Goal: Task Accomplishment & Management: Manage account settings

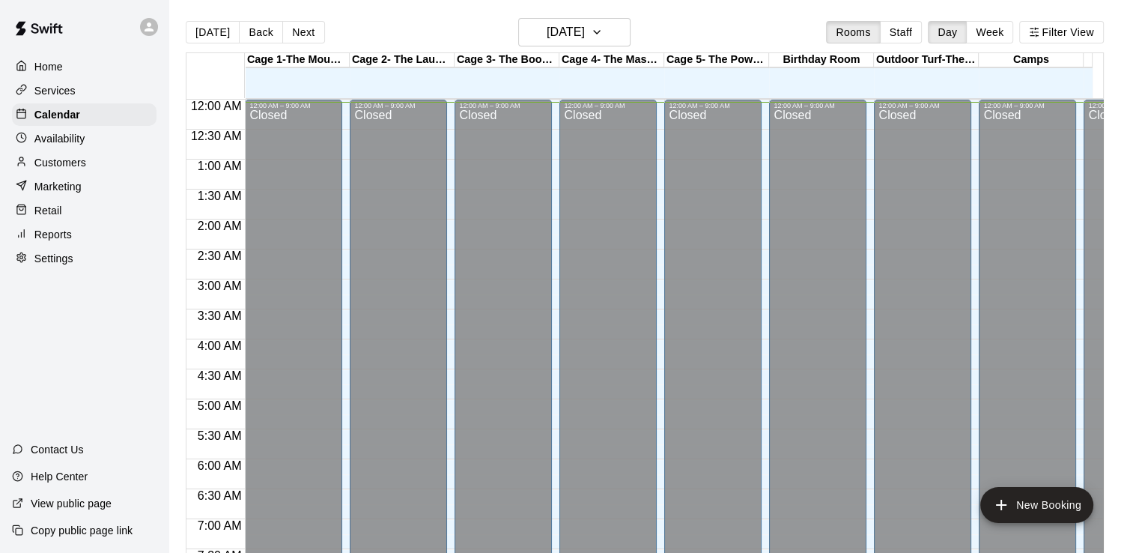
scroll to position [2, 0]
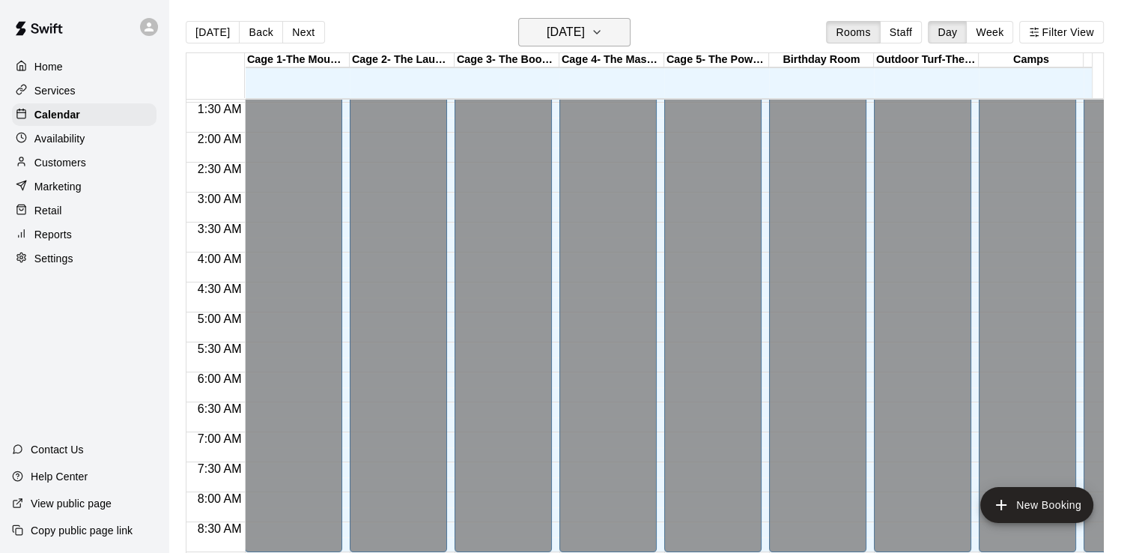
click at [631, 43] on button "[DATE]" at bounding box center [574, 32] width 112 height 28
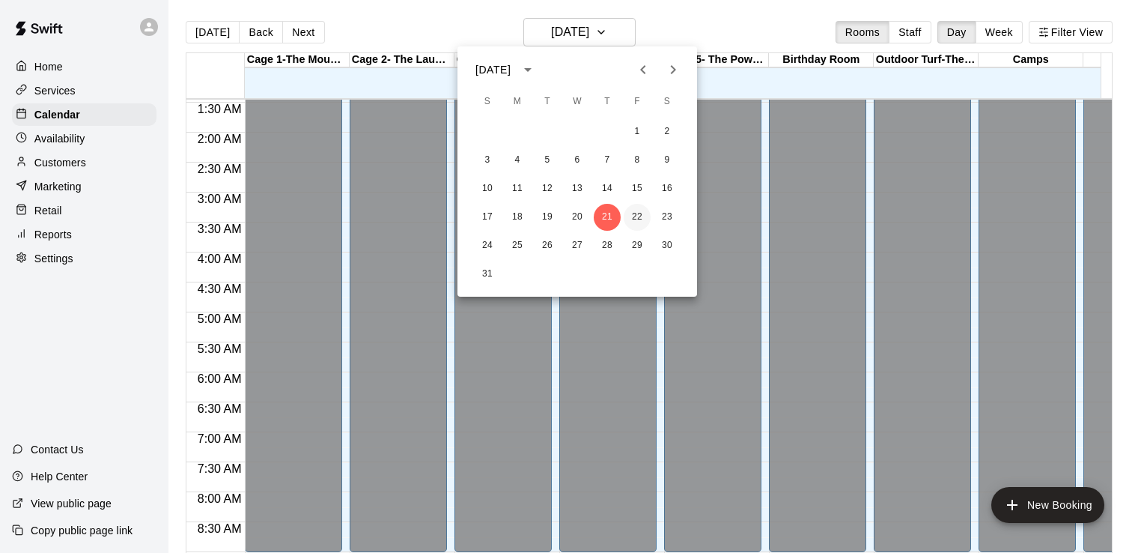
click at [638, 216] on button "22" at bounding box center [637, 217] width 27 height 27
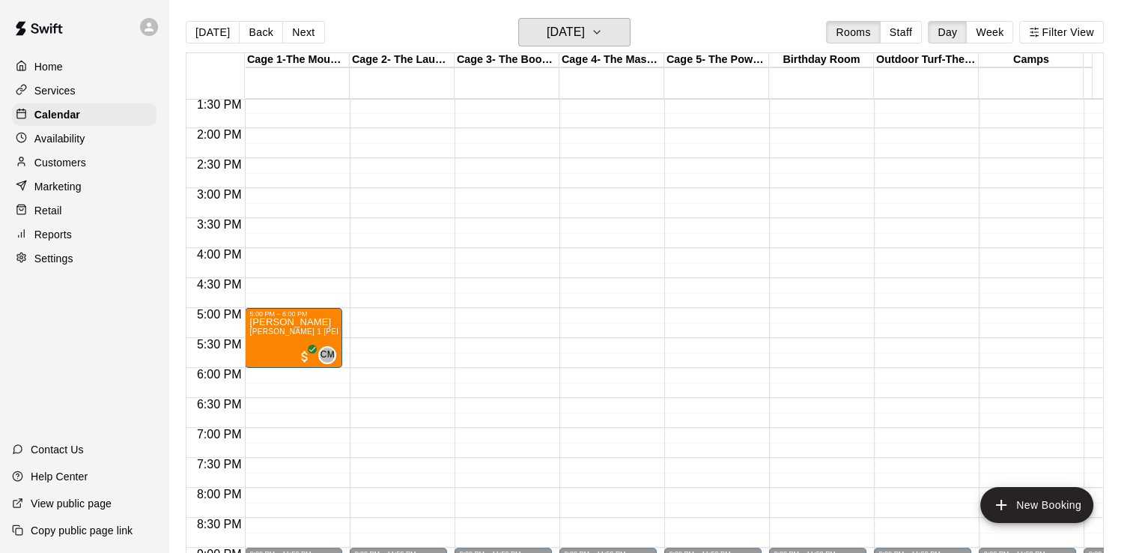
scroll to position [532, 0]
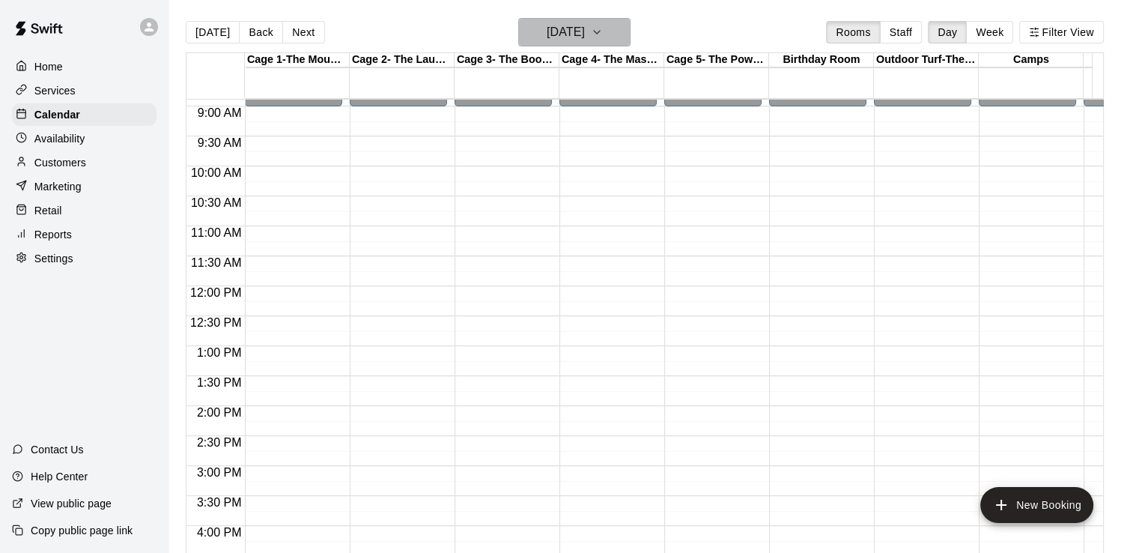
click at [610, 35] on button "[DATE]" at bounding box center [574, 32] width 112 height 28
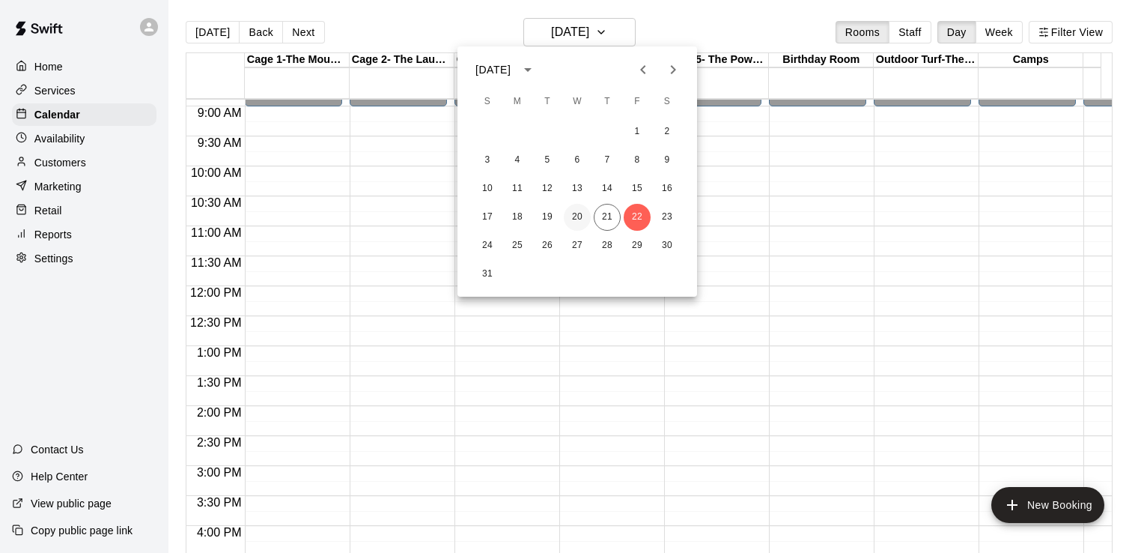
click at [574, 220] on button "20" at bounding box center [577, 217] width 27 height 27
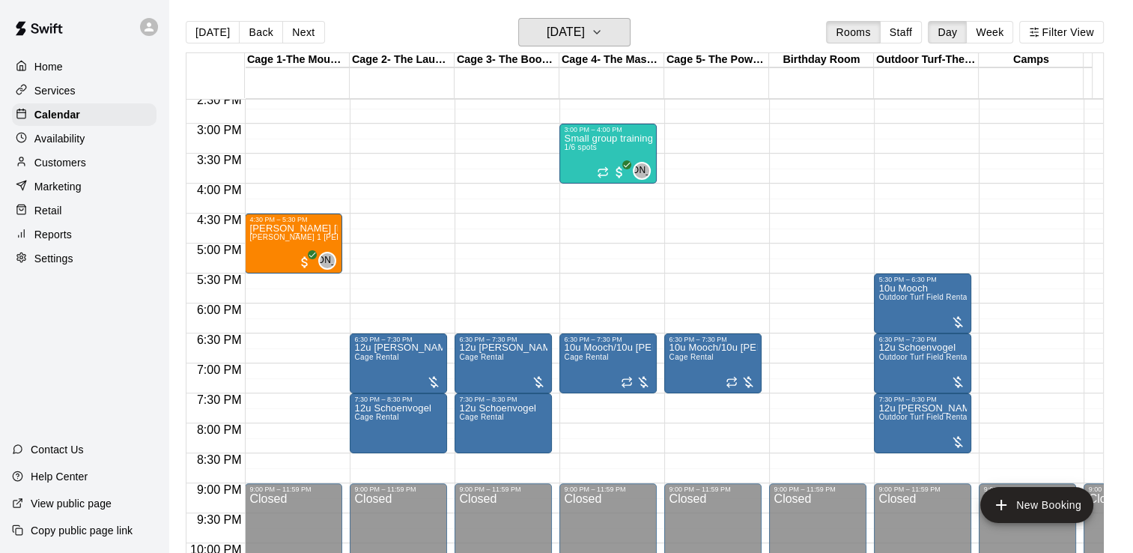
scroll to position [877, 0]
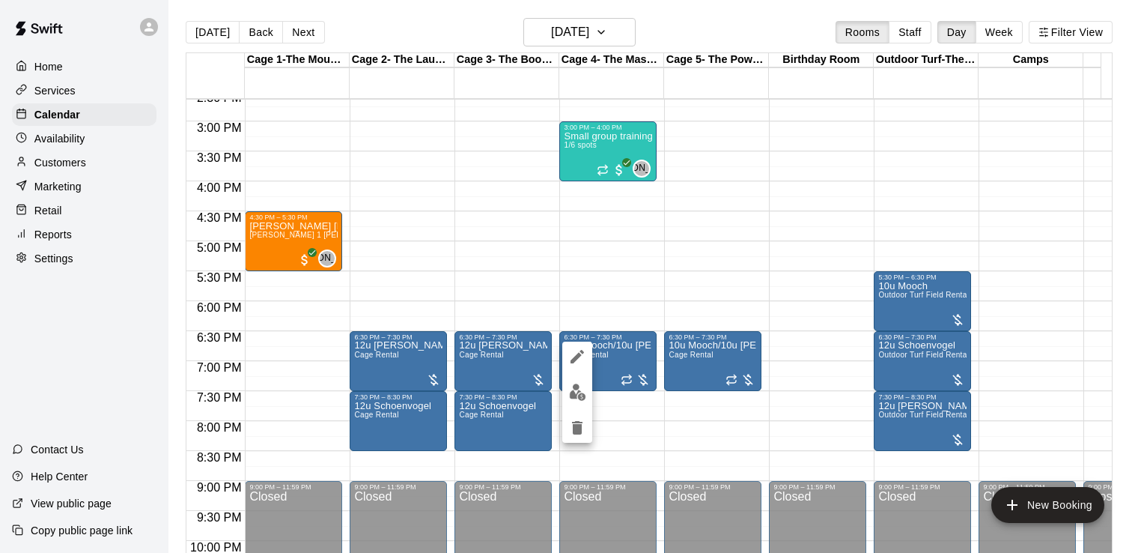
click at [580, 397] on img "edit" at bounding box center [577, 391] width 17 height 17
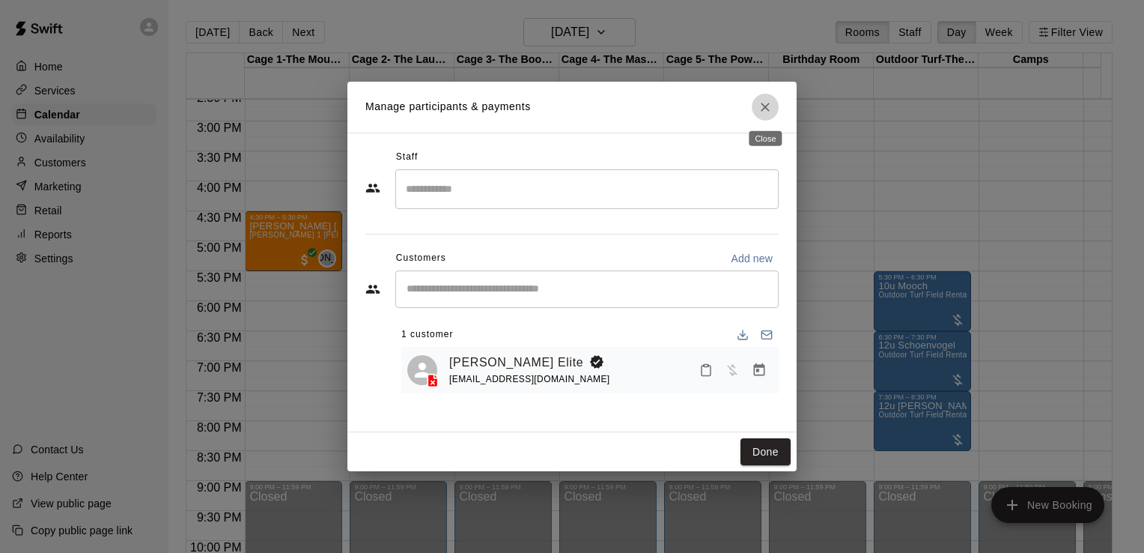
click at [765, 112] on icon "Close" at bounding box center [765, 107] width 15 height 15
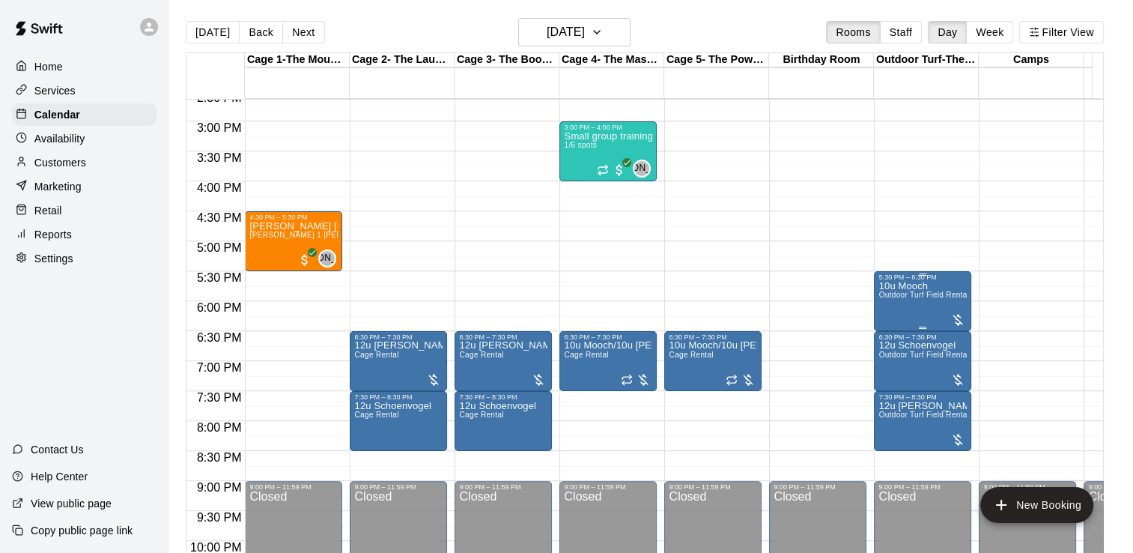
click at [922, 304] on div "10u Mooch Outdoor Turf Field Rental" at bounding box center [922, 557] width 88 height 553
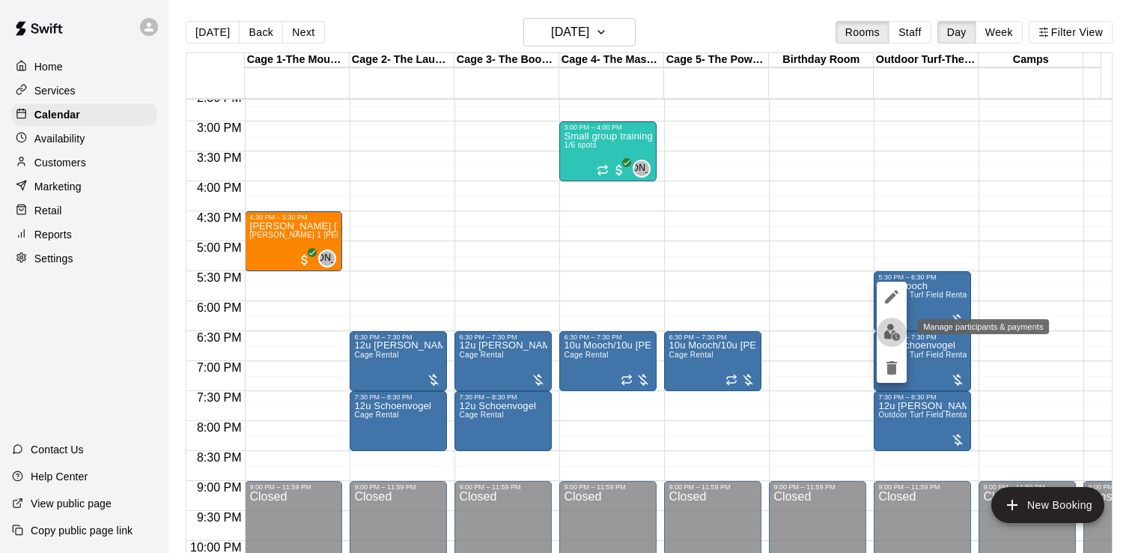
click at [899, 340] on img "edit" at bounding box center [892, 332] width 17 height 17
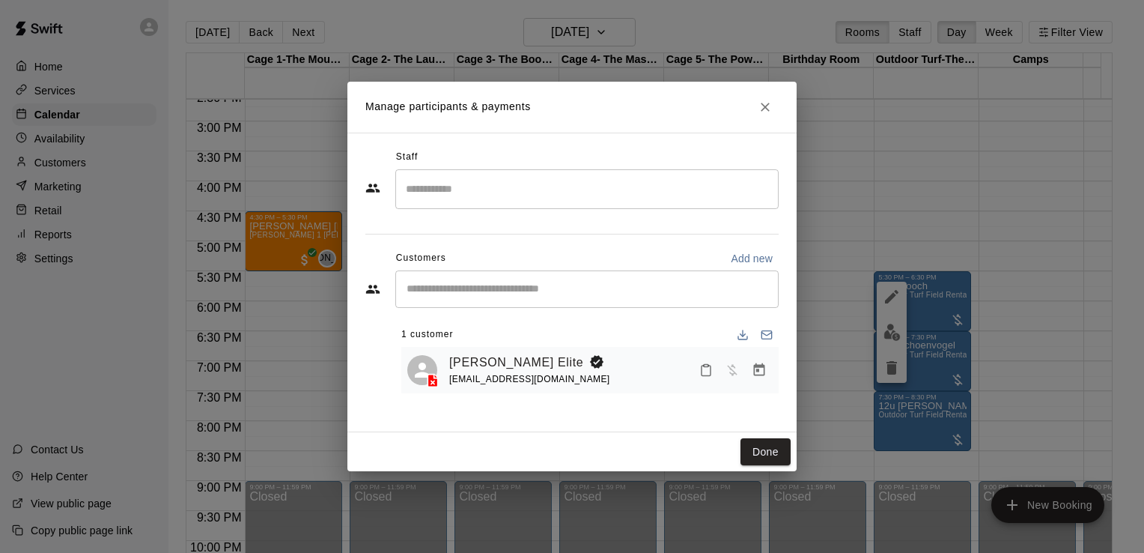
click at [766, 112] on icon "Close" at bounding box center [765, 107] width 15 height 15
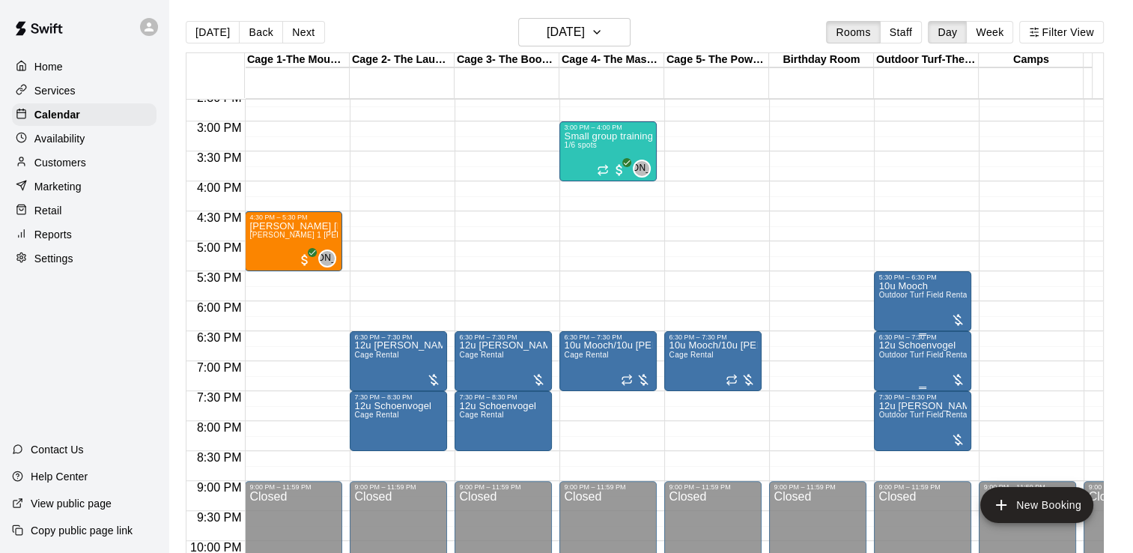
click at [916, 358] on span "Outdoor Turf Field Rental" at bounding box center [923, 354] width 91 height 8
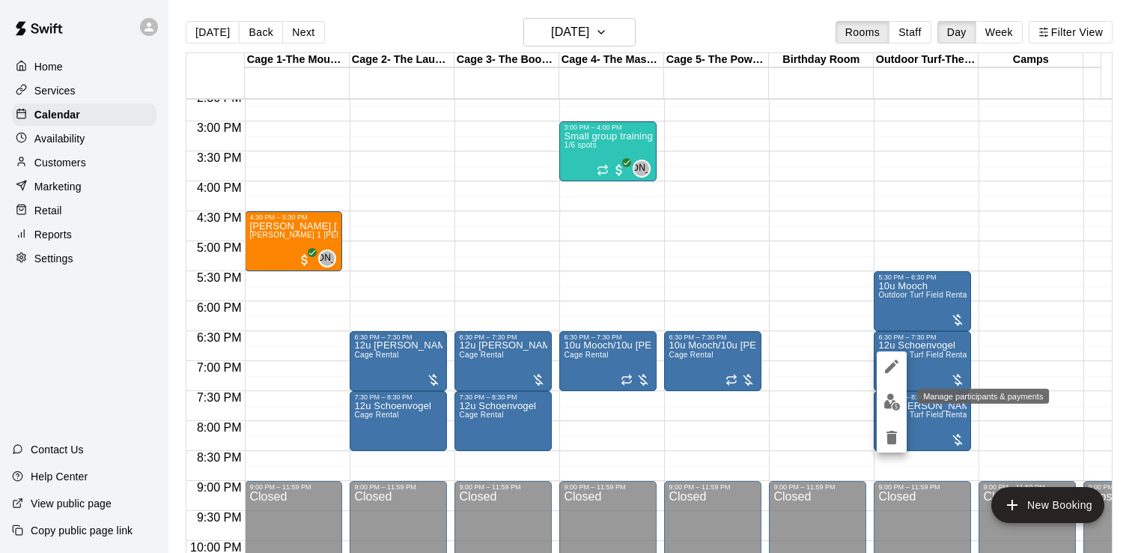
click at [893, 406] on img "edit" at bounding box center [892, 401] width 17 height 17
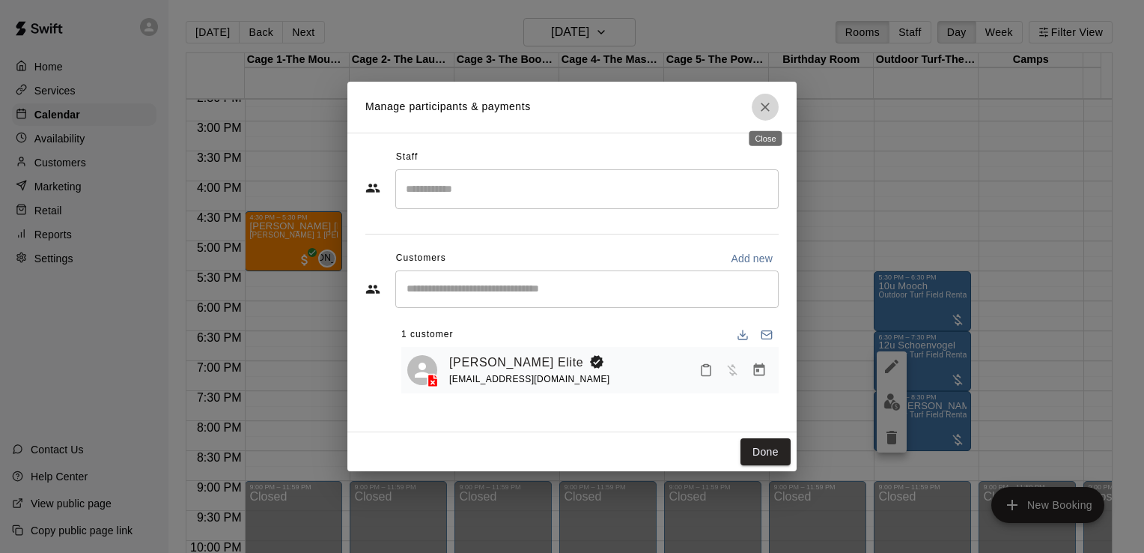
click at [763, 109] on icon "Close" at bounding box center [765, 107] width 9 height 9
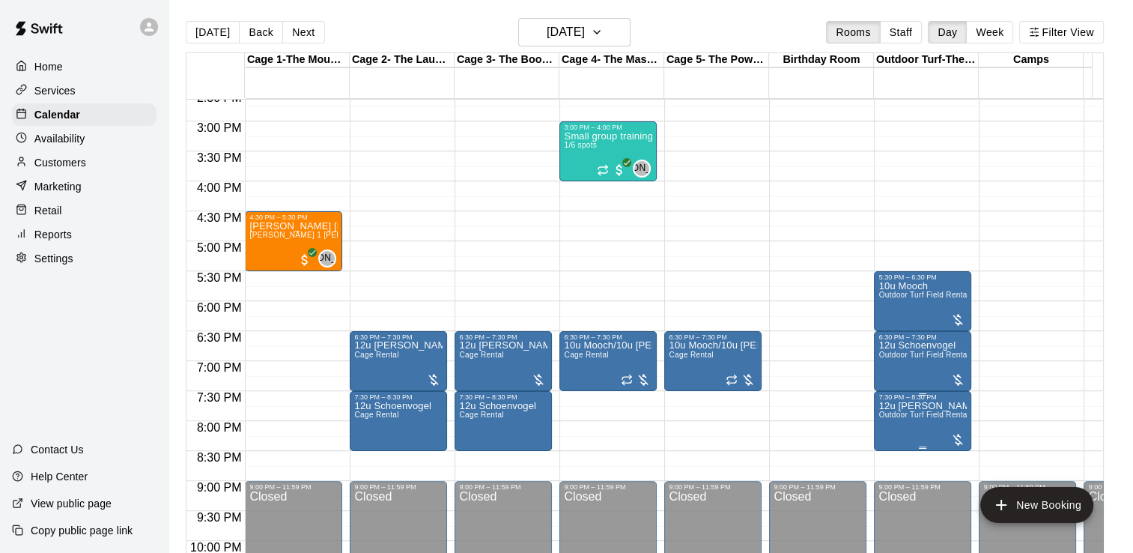
click at [899, 414] on span "Outdoor Turf Field Rental" at bounding box center [923, 414] width 91 height 8
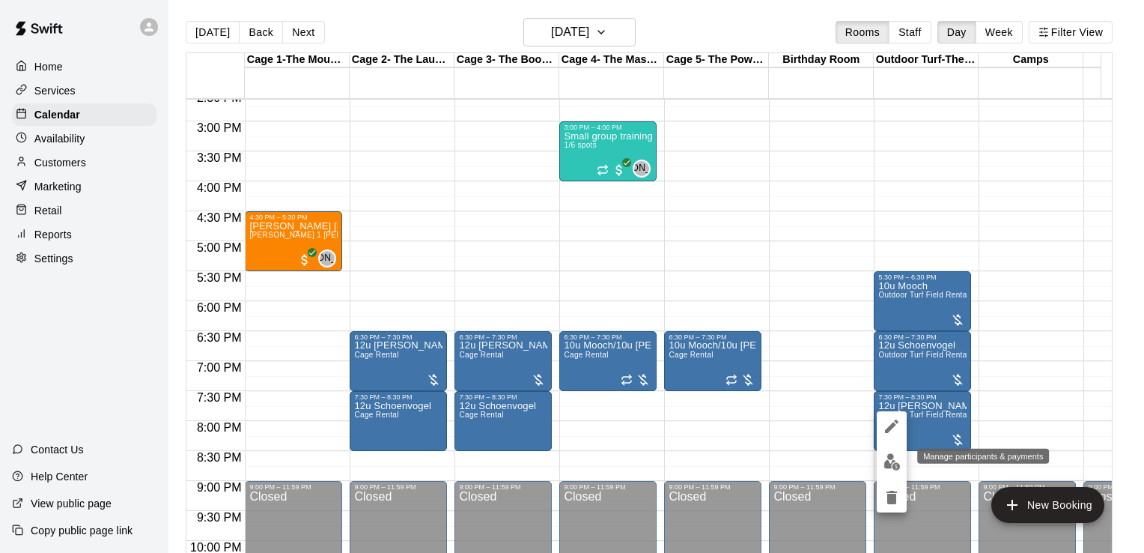
click at [893, 463] on img "edit" at bounding box center [892, 461] width 17 height 17
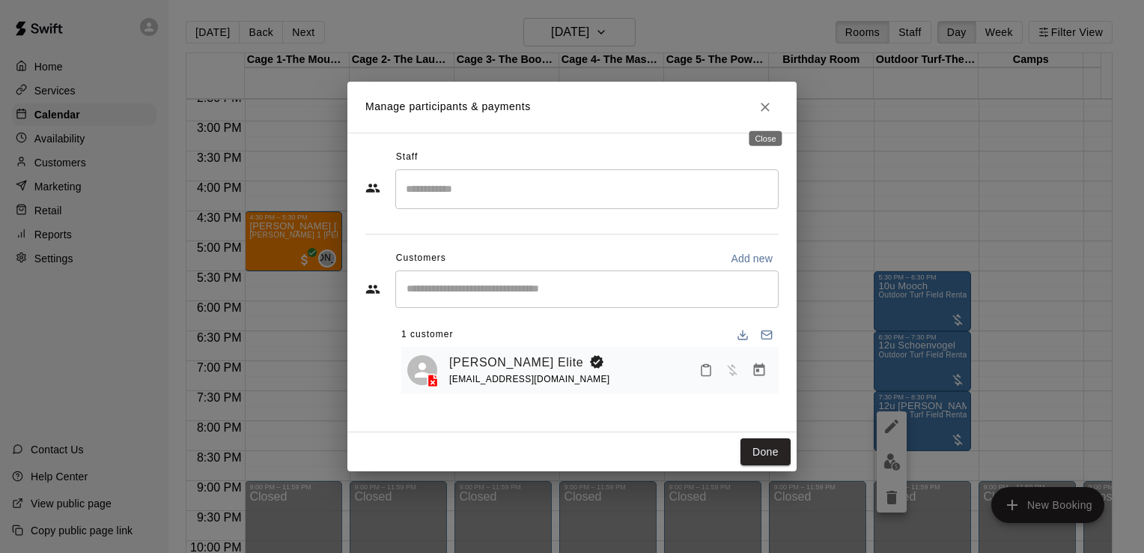
click at [767, 109] on icon "Close" at bounding box center [765, 107] width 15 height 15
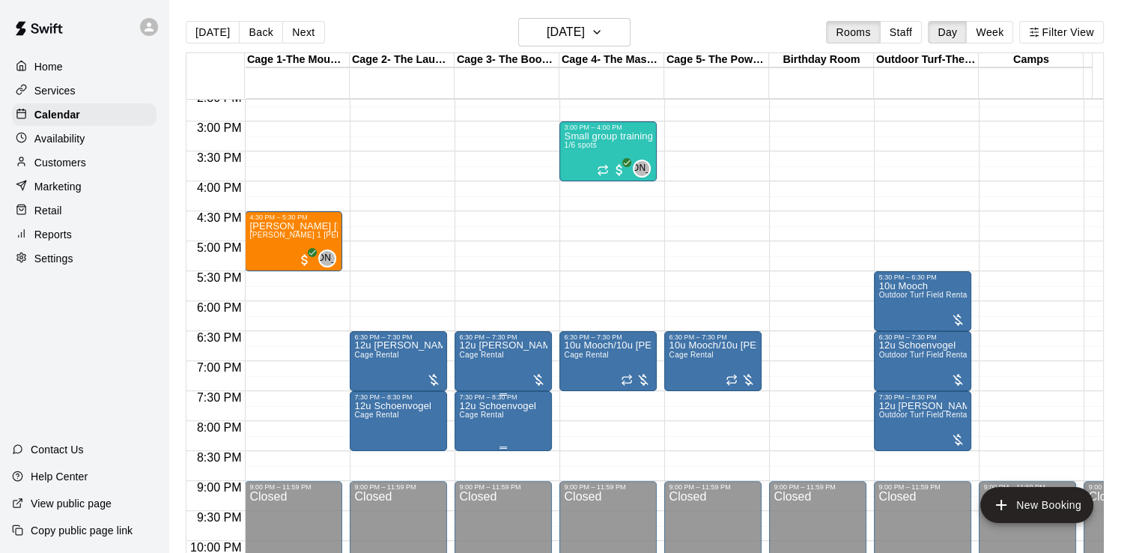
click at [511, 406] on p "12u Schoenvogel" at bounding box center [497, 406] width 77 height 0
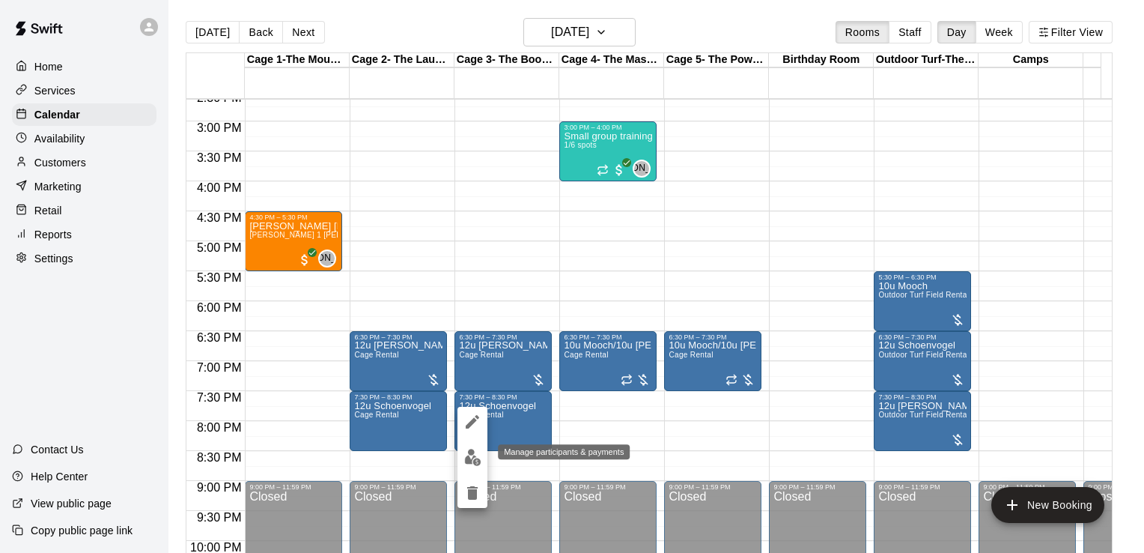
click at [469, 467] on button "edit" at bounding box center [473, 457] width 30 height 29
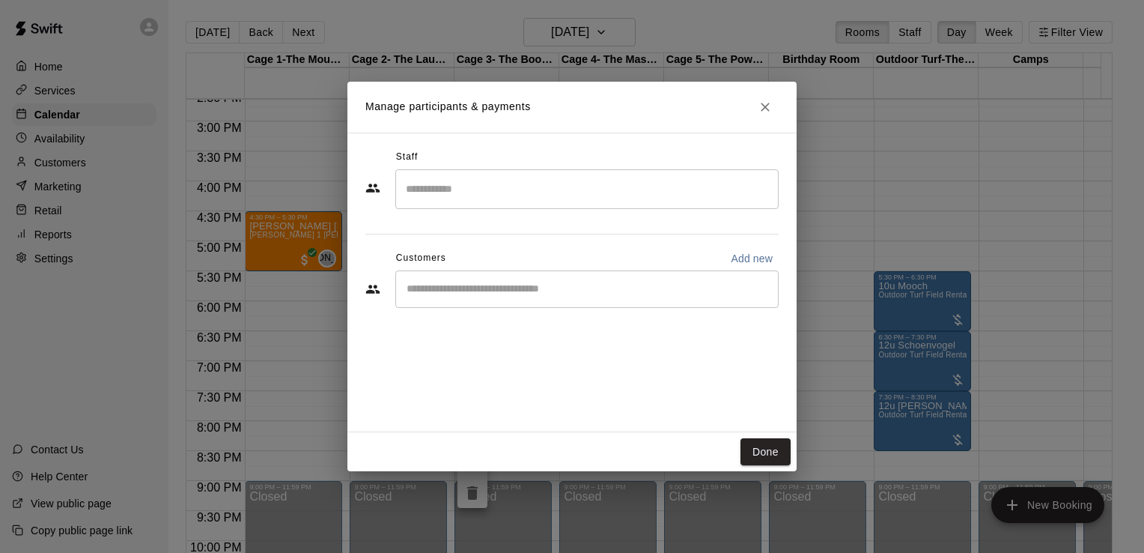
click at [674, 298] on div "​" at bounding box center [586, 288] width 383 height 37
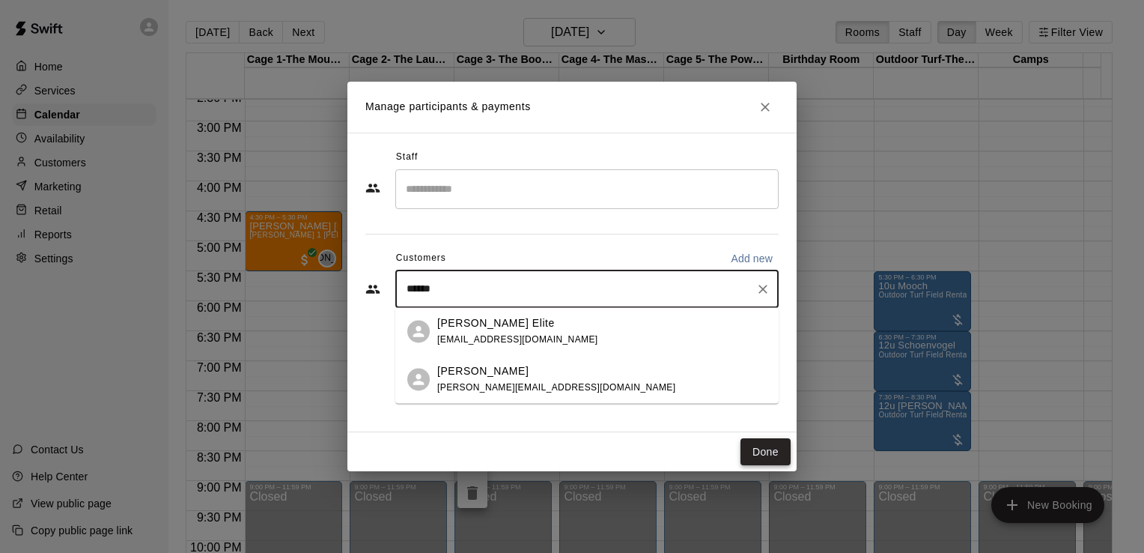
type input "******"
click at [761, 448] on button "Done" at bounding box center [766, 452] width 50 height 28
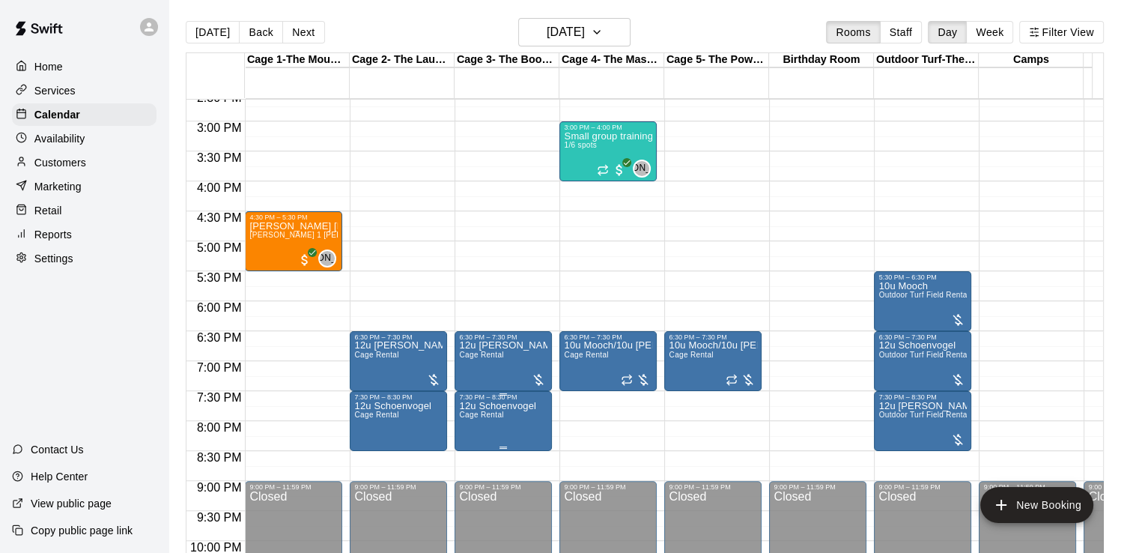
click at [511, 406] on p "12u Schoenvogel" at bounding box center [497, 406] width 77 height 0
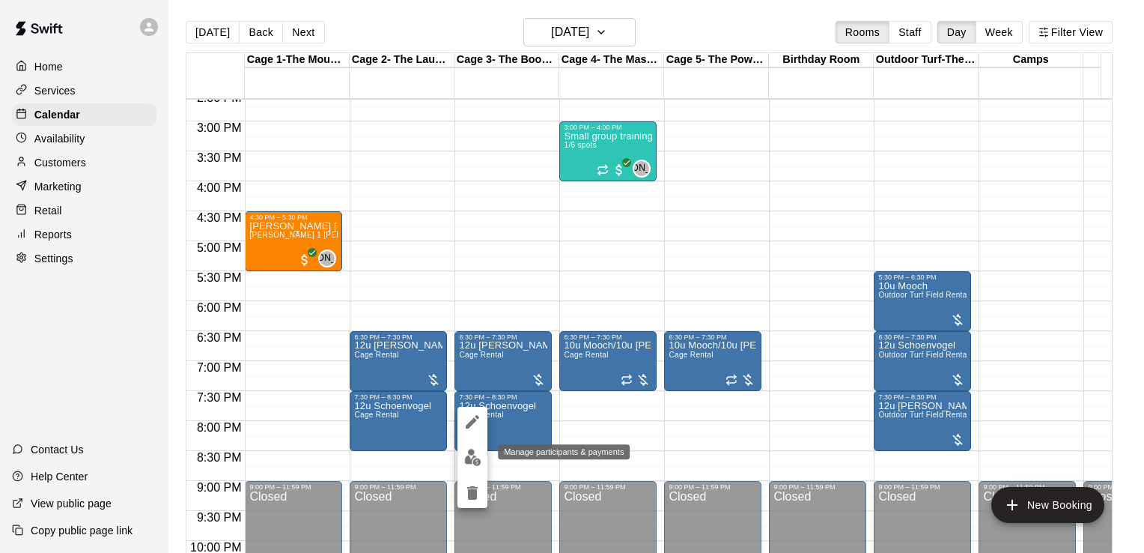
click at [467, 464] on img "edit" at bounding box center [472, 457] width 17 height 17
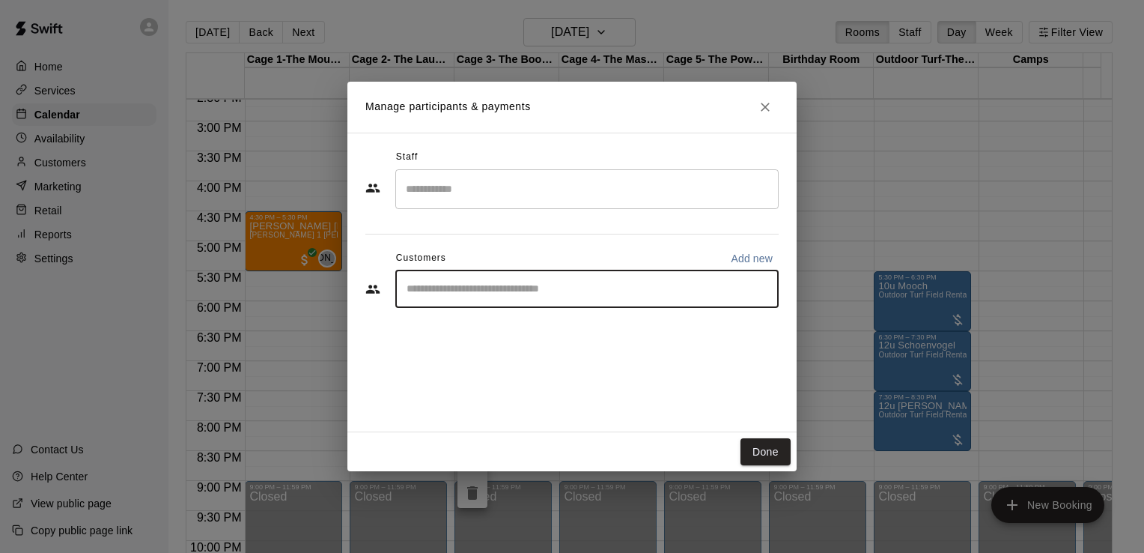
click at [439, 289] on input "Start typing to search customers..." at bounding box center [587, 289] width 370 height 15
type input "*******"
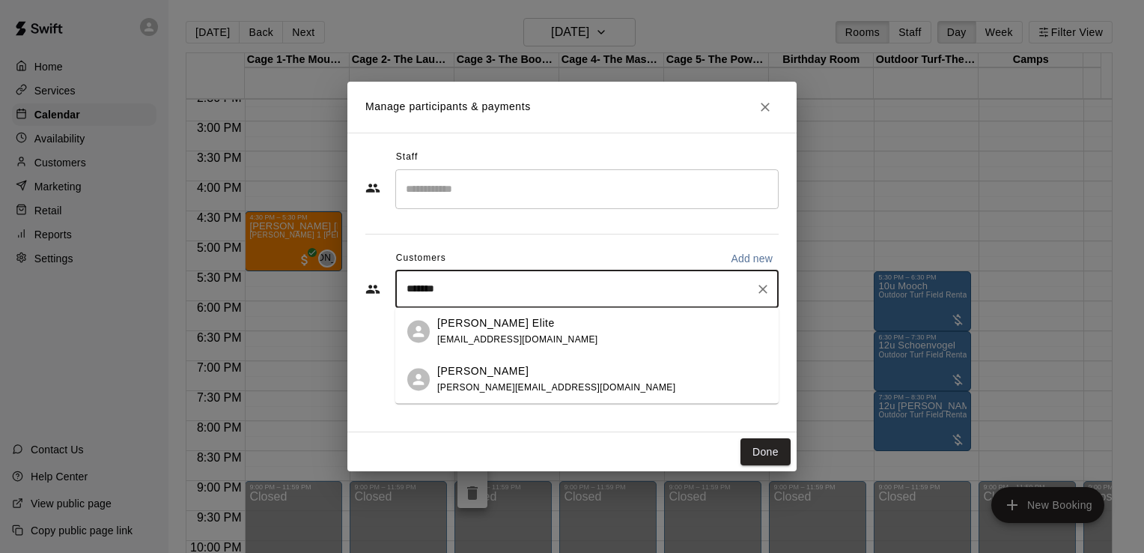
click at [470, 334] on span "[EMAIL_ADDRESS][DOMAIN_NAME]" at bounding box center [517, 339] width 161 height 10
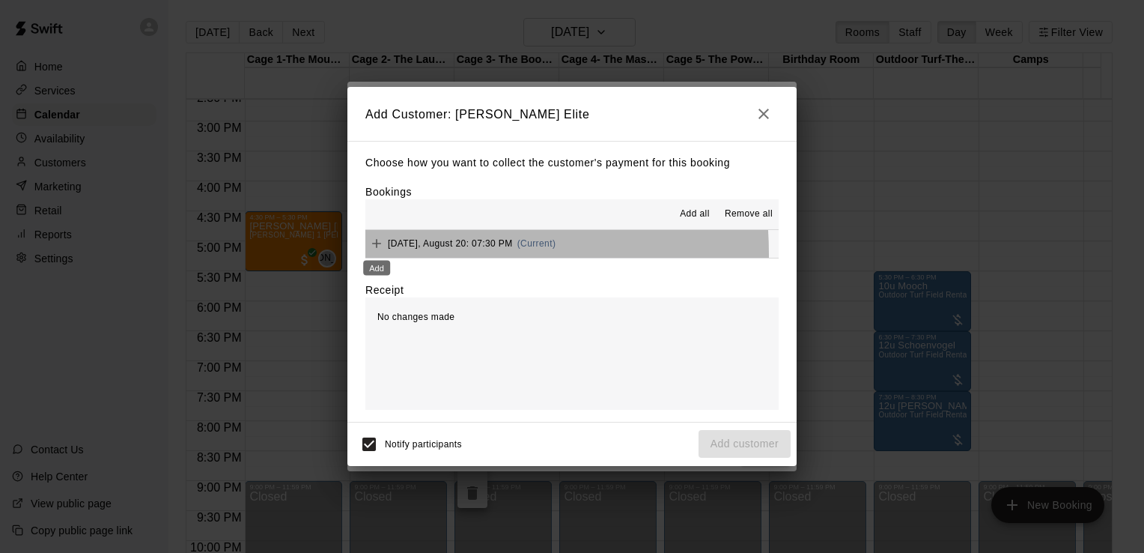
click at [374, 255] on div "Add" at bounding box center [377, 263] width 30 height 27
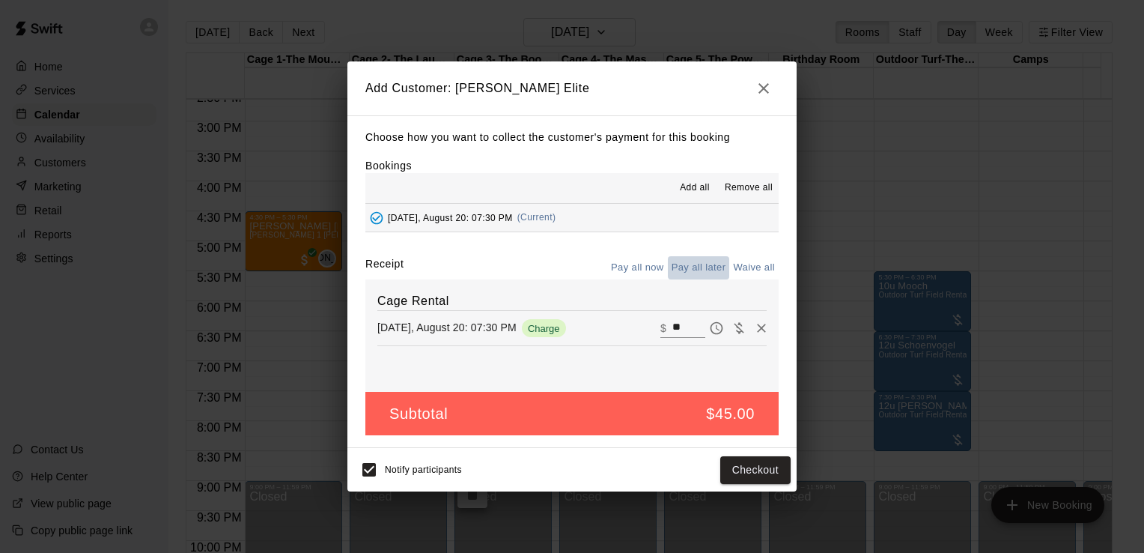
click at [686, 264] on button "Pay all later" at bounding box center [699, 267] width 62 height 23
click at [740, 469] on button "Add customer" at bounding box center [745, 470] width 92 height 28
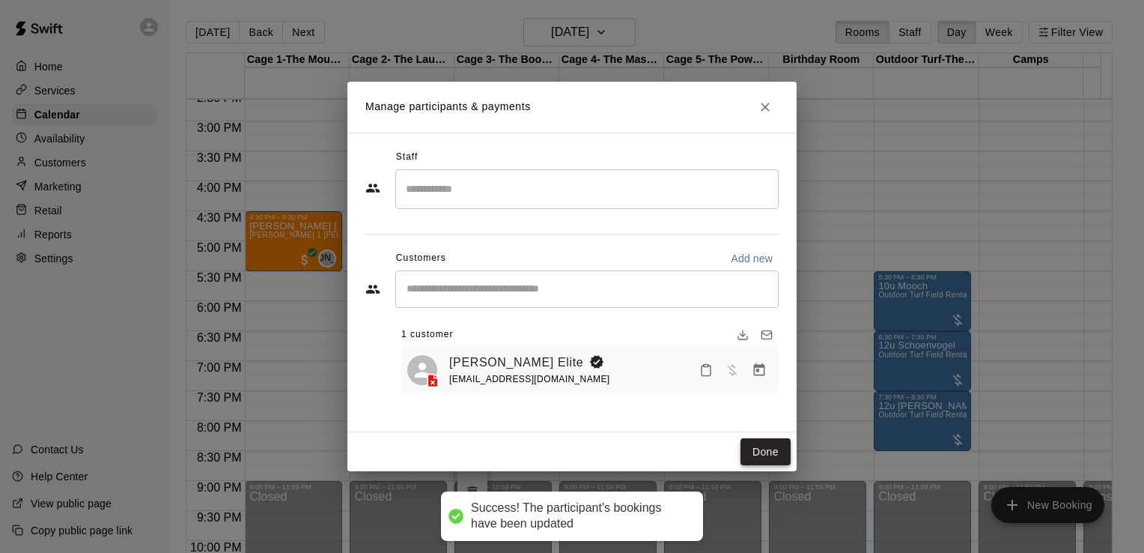
click at [753, 452] on button "Done" at bounding box center [766, 452] width 50 height 28
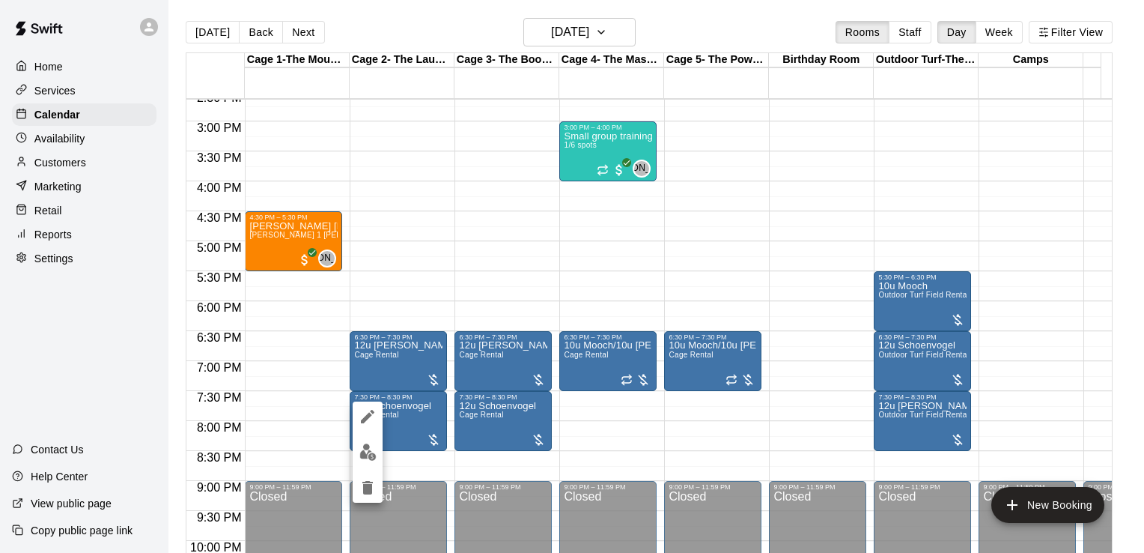
click at [366, 454] on img "edit" at bounding box center [367, 451] width 17 height 17
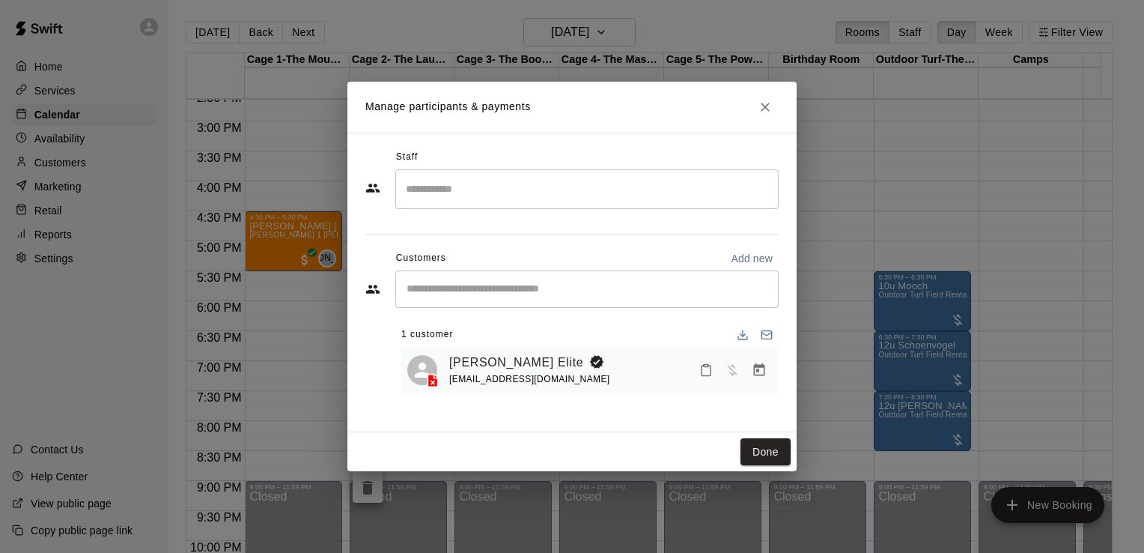
click at [767, 110] on icon "Close" at bounding box center [765, 107] width 15 height 15
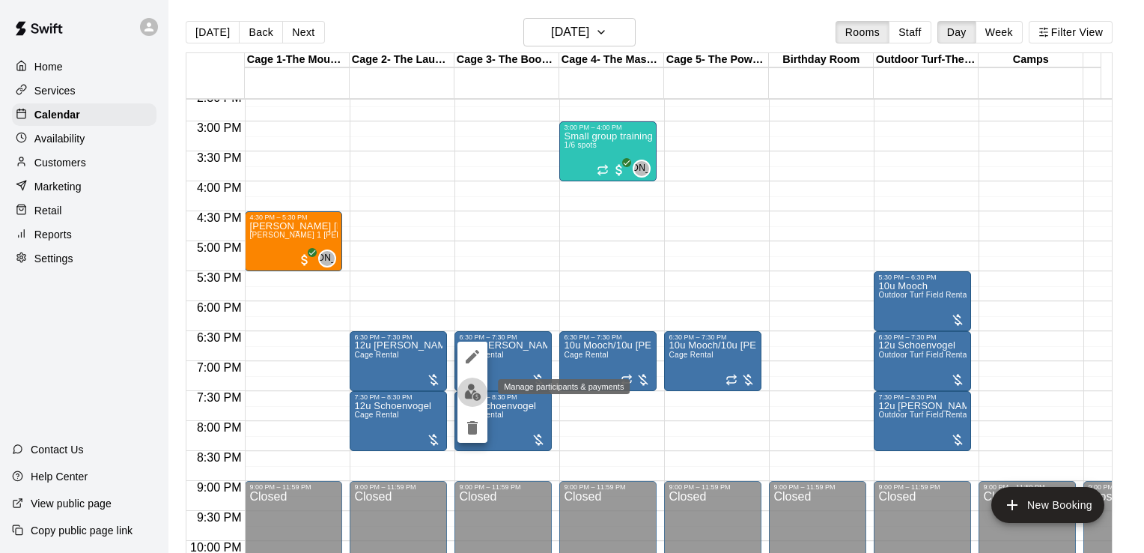
click at [473, 394] on img "edit" at bounding box center [472, 391] width 17 height 17
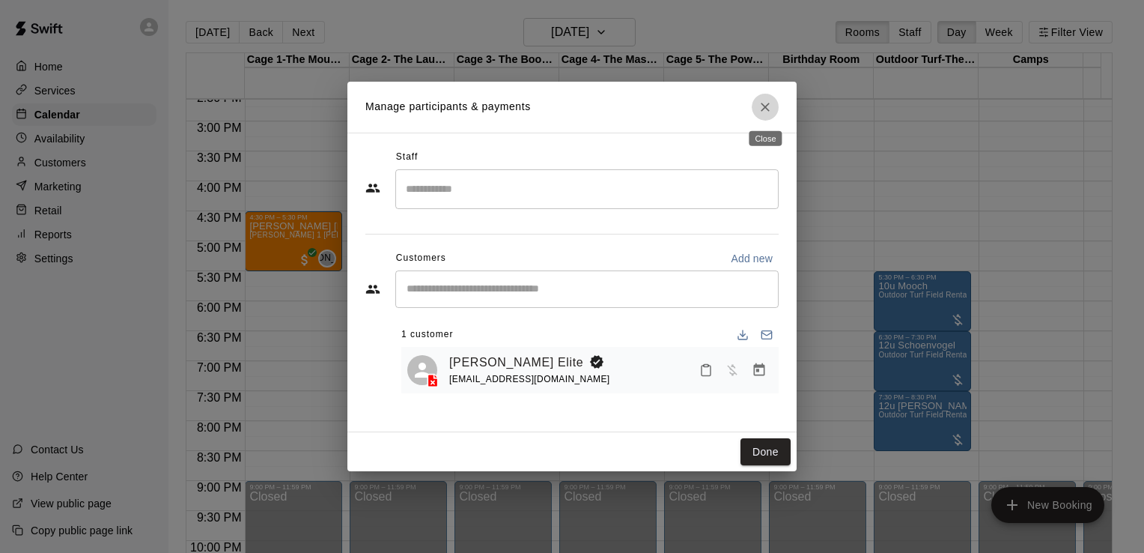
click at [763, 109] on icon "Close" at bounding box center [765, 107] width 9 height 9
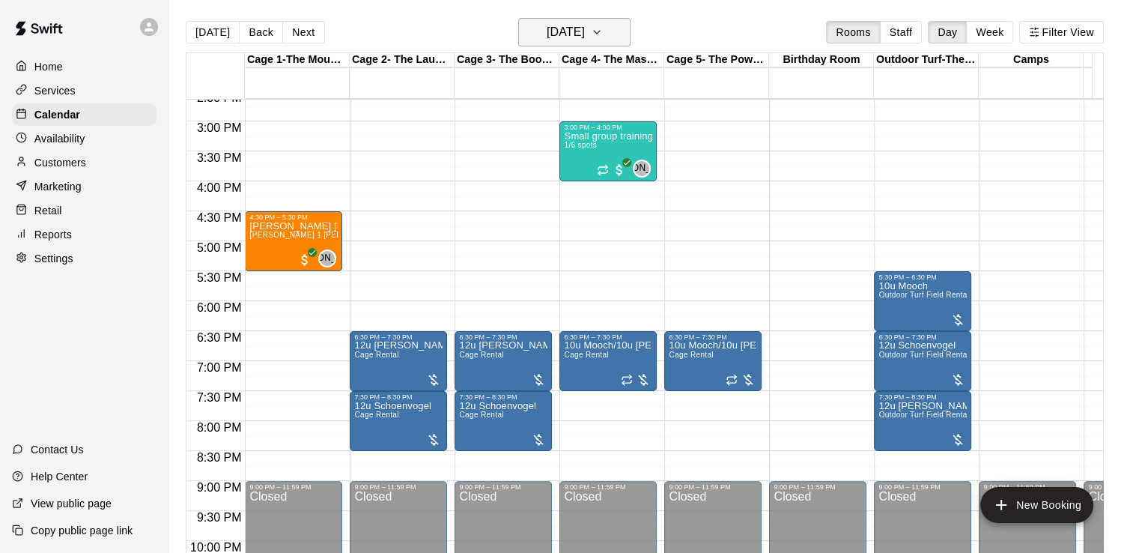
click at [603, 25] on icon "button" at bounding box center [597, 32] width 12 height 18
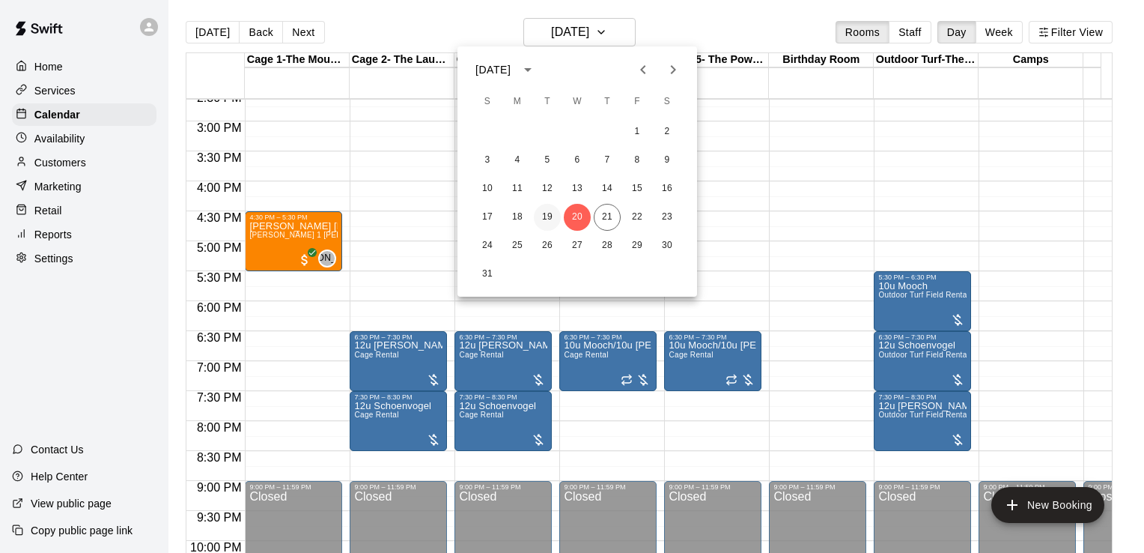
click at [552, 210] on button "19" at bounding box center [547, 217] width 27 height 27
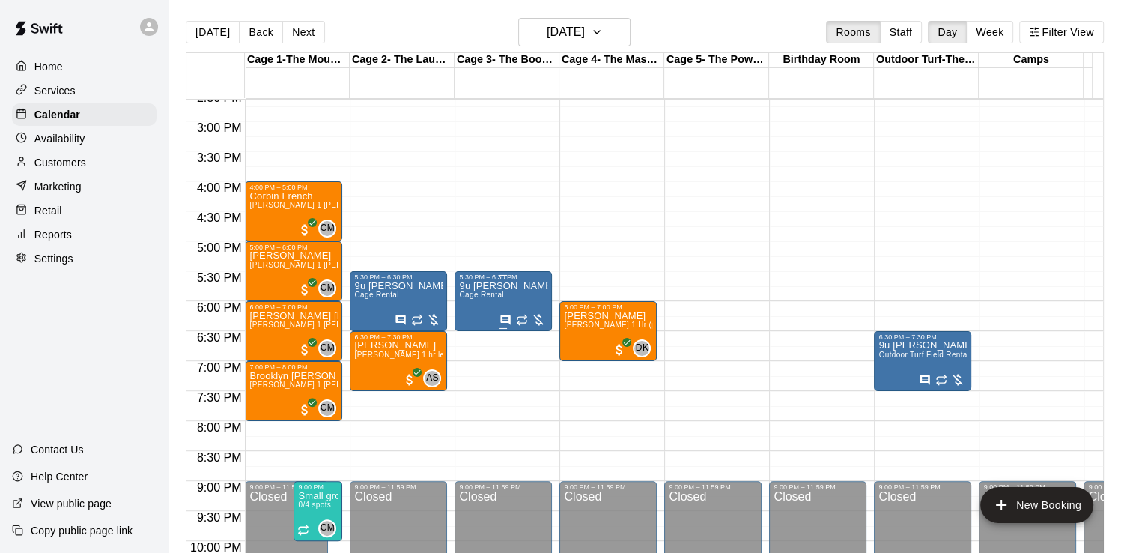
click at [513, 295] on div "9u [PERSON_NAME] Cage Rental Cage Rental" at bounding box center [503, 557] width 88 height 553
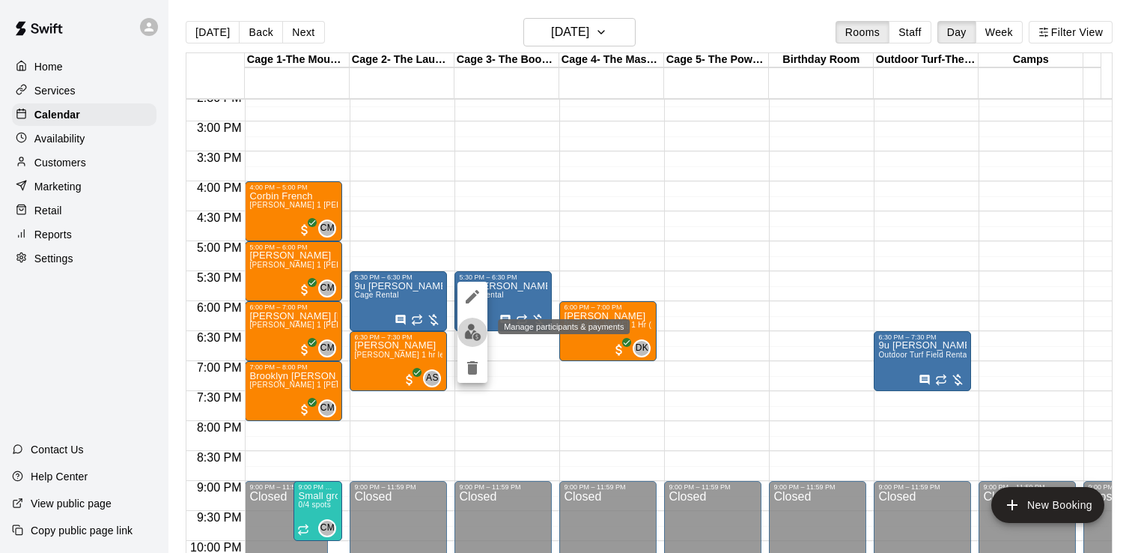
click at [469, 332] on img "edit" at bounding box center [472, 332] width 17 height 17
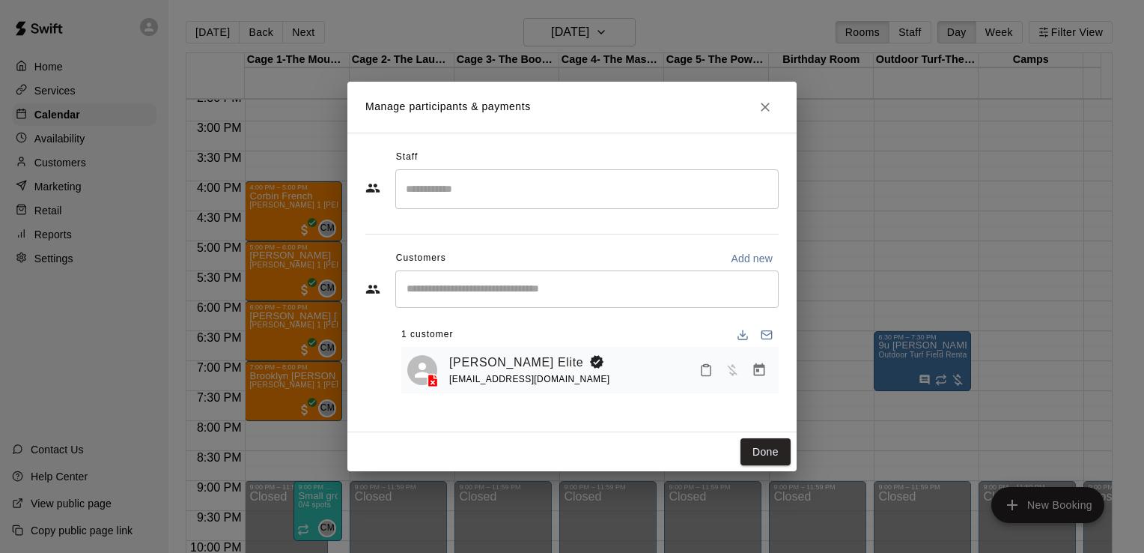
click at [764, 103] on icon "Close" at bounding box center [765, 107] width 15 height 15
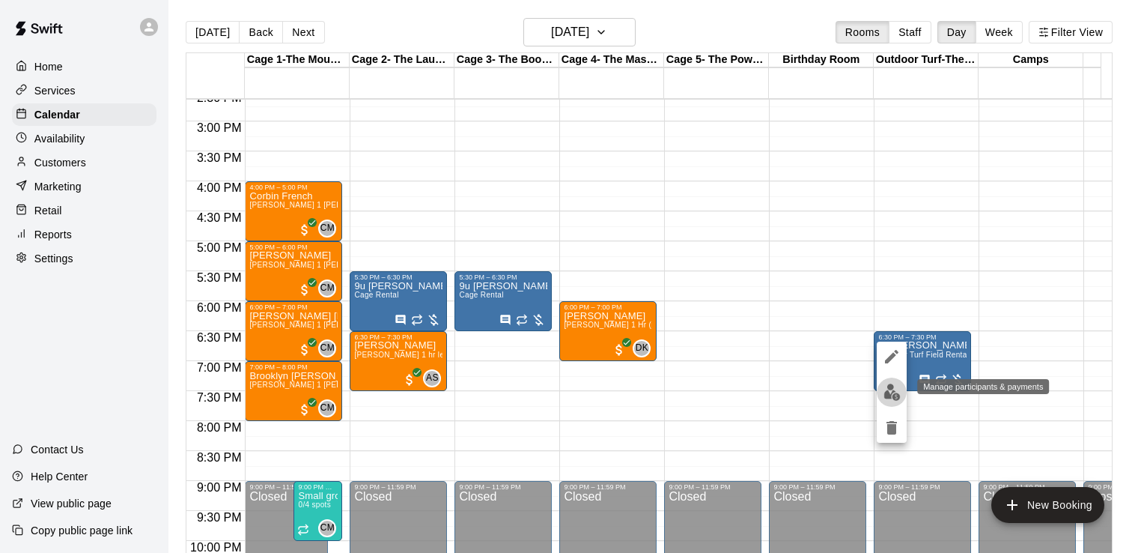
click at [897, 395] on img "edit" at bounding box center [892, 391] width 17 height 17
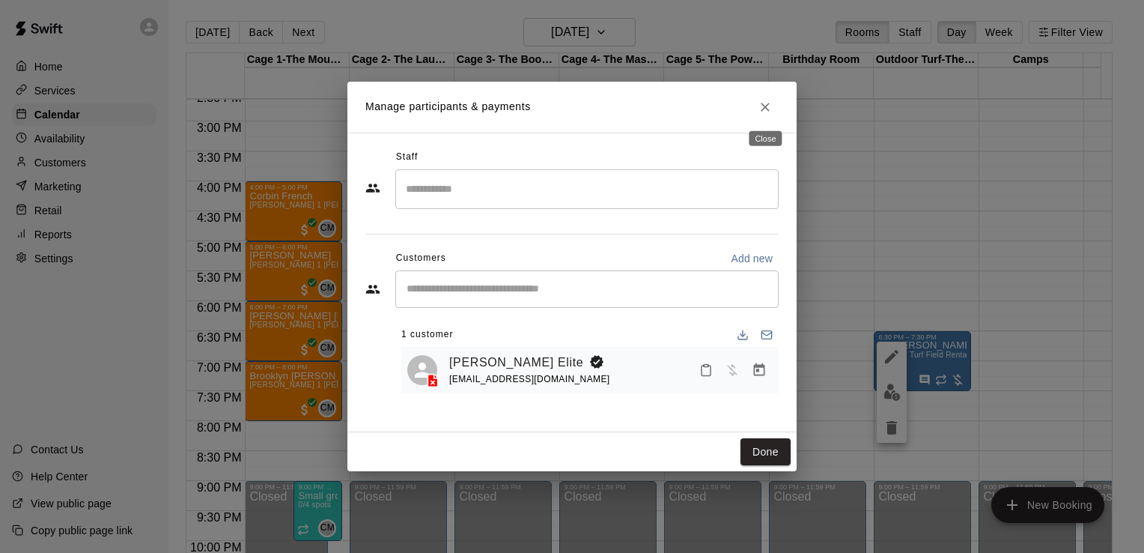
click at [765, 106] on icon "Close" at bounding box center [765, 107] width 15 height 15
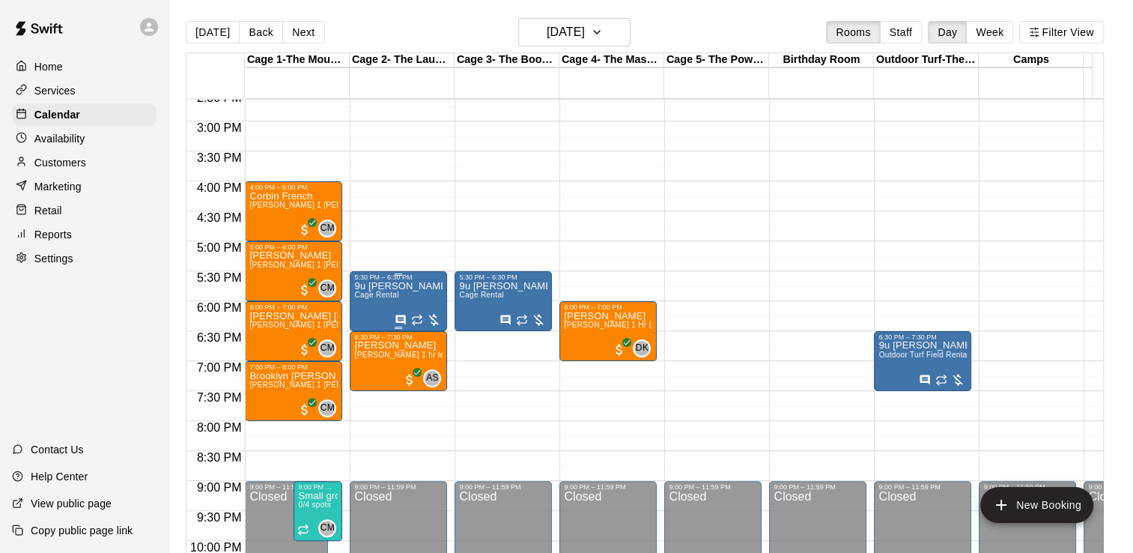
click at [392, 286] on p "9u [PERSON_NAME] Cage Rental" at bounding box center [398, 286] width 88 height 0
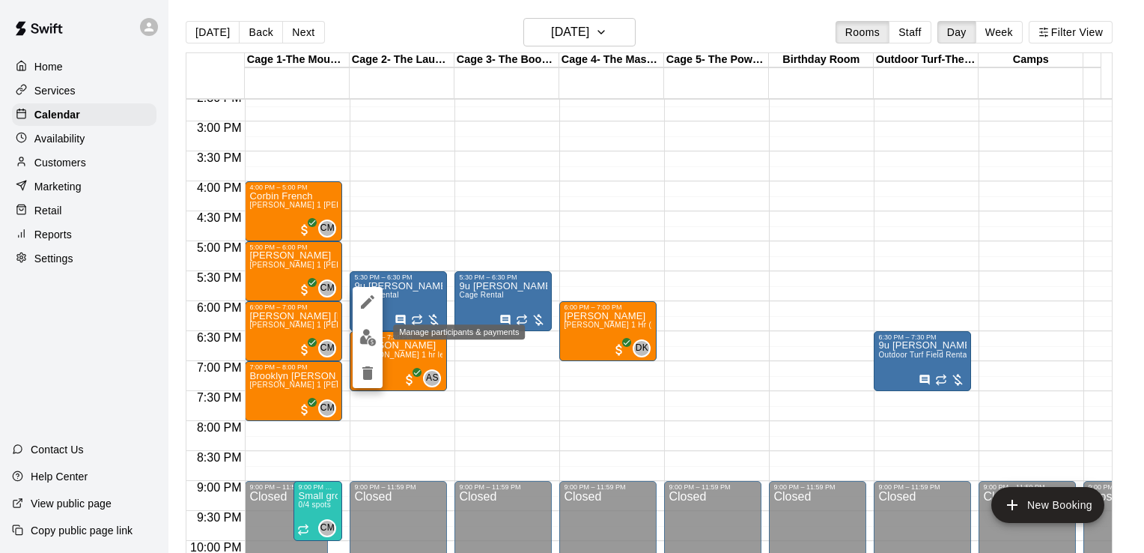
click at [365, 336] on img "edit" at bounding box center [367, 337] width 17 height 17
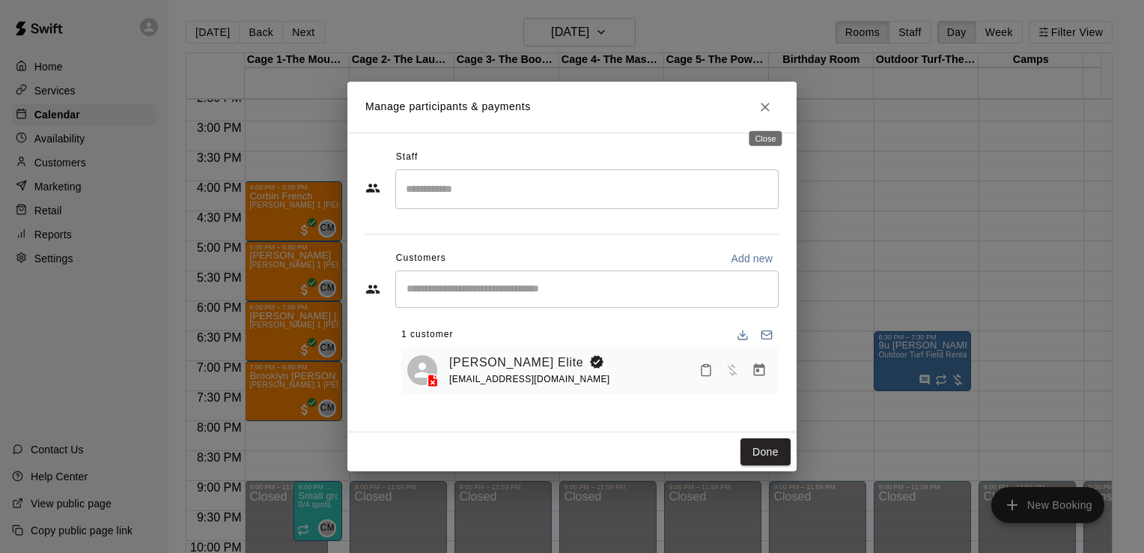
click at [765, 115] on button "Close" at bounding box center [765, 107] width 27 height 27
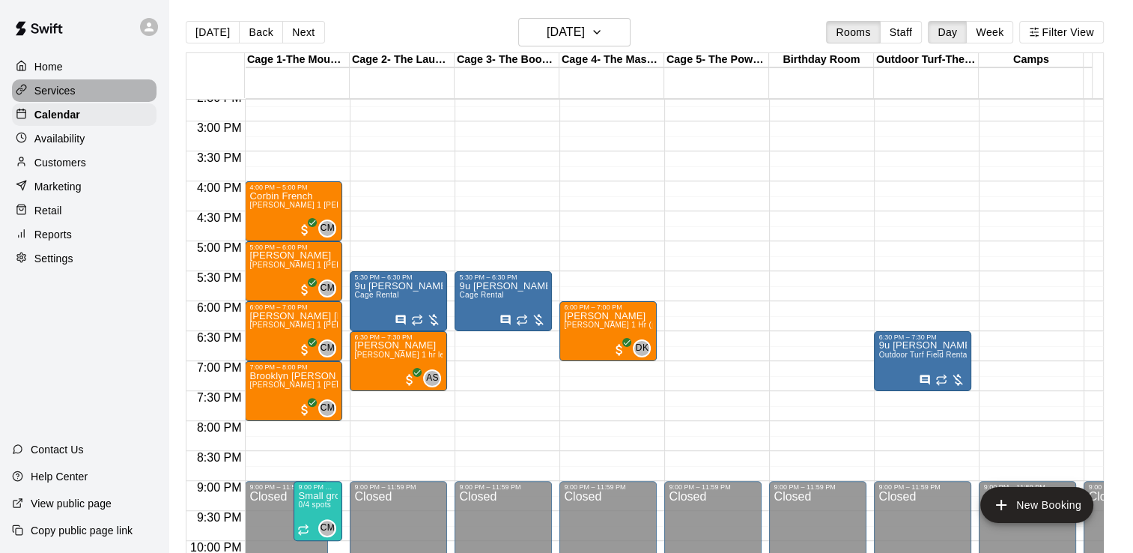
click at [58, 98] on p "Services" at bounding box center [54, 90] width 41 height 15
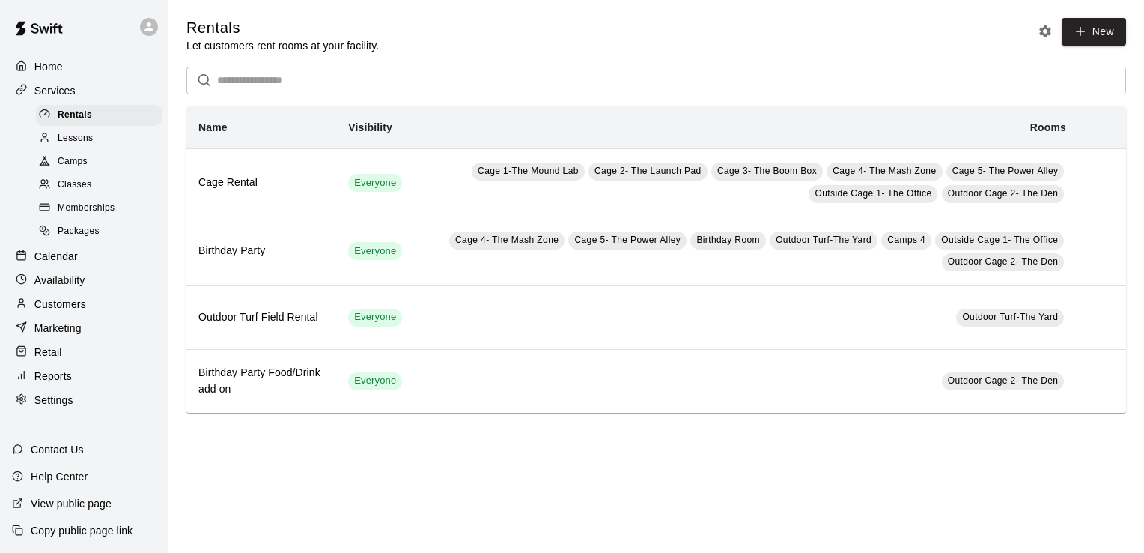
click at [68, 143] on span "Lessons" at bounding box center [76, 138] width 36 height 15
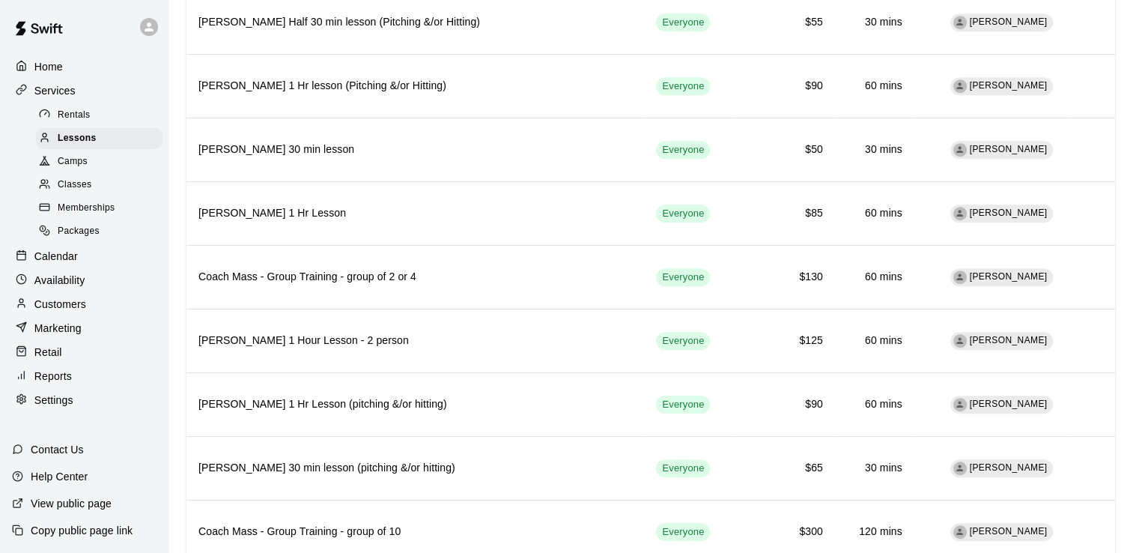
scroll to position [917, 0]
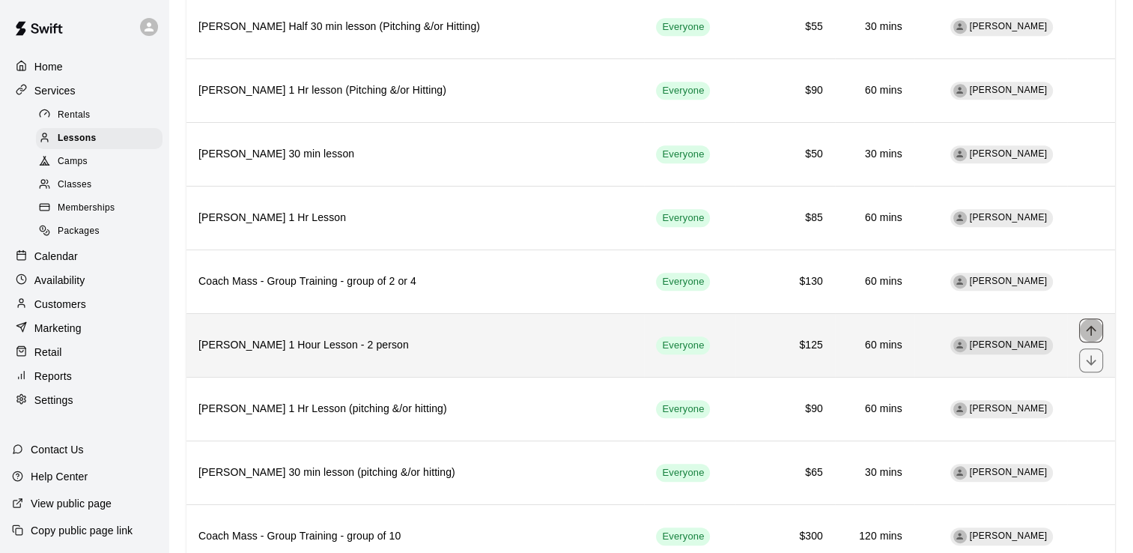
click at [1096, 323] on icon "move item up" at bounding box center [1091, 330] width 15 height 15
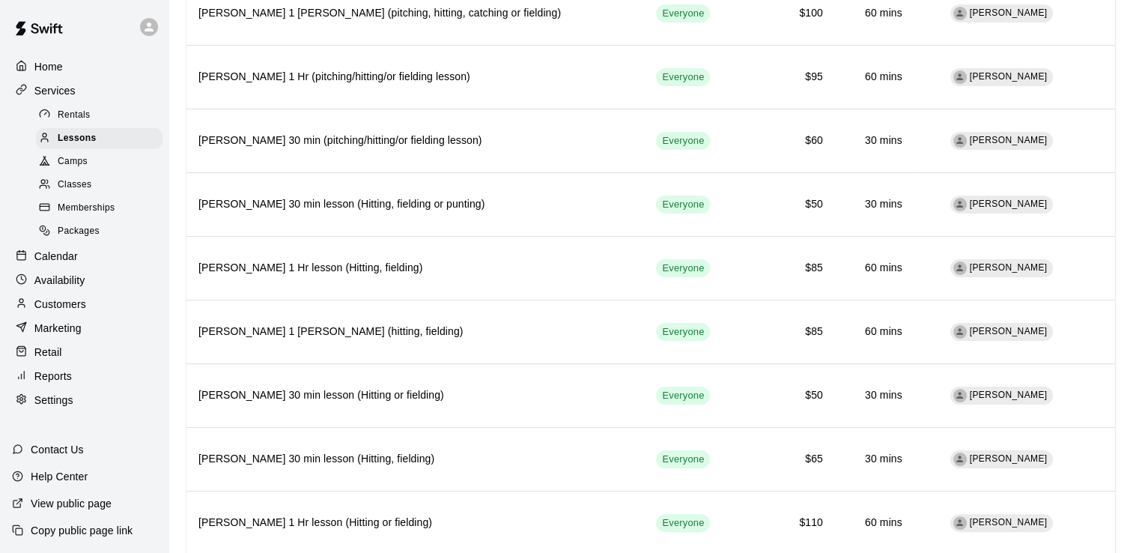
scroll to position [223, 0]
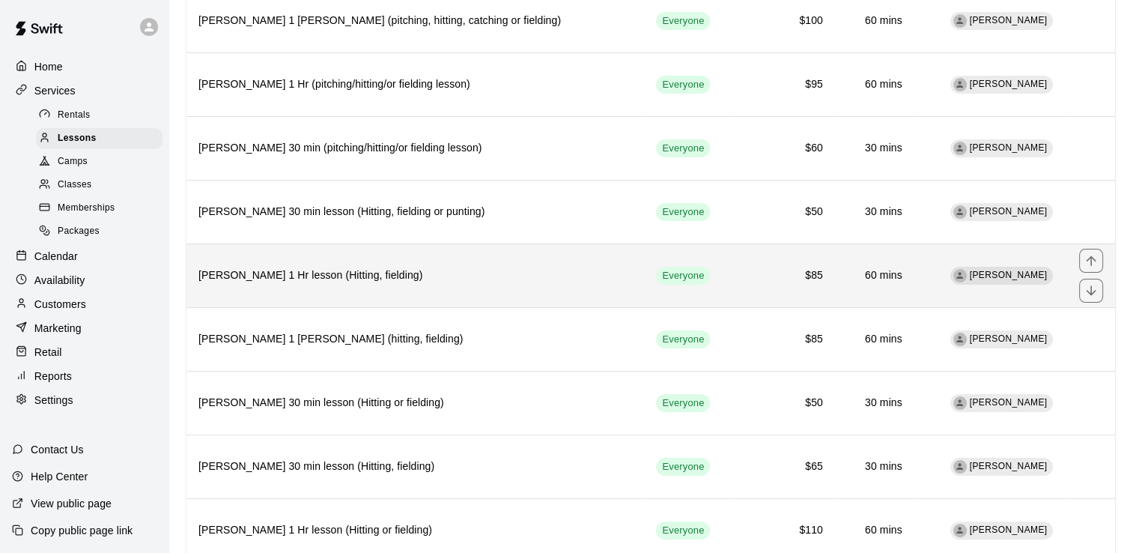
click at [375, 271] on h6 "[PERSON_NAME] 1 Hr lesson (Hitting, fielding)" at bounding box center [415, 275] width 434 height 16
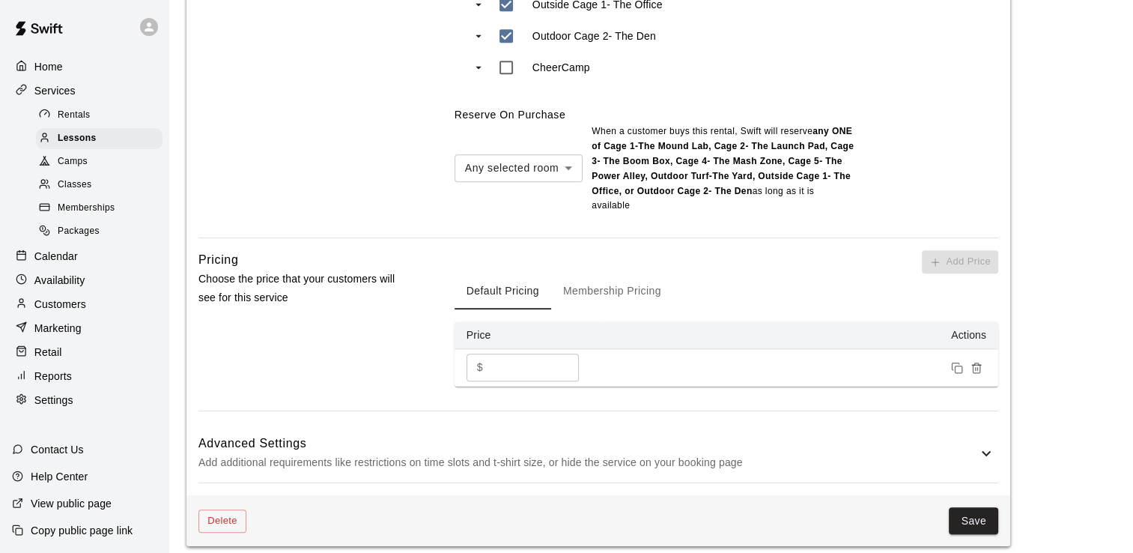
scroll to position [1155, 0]
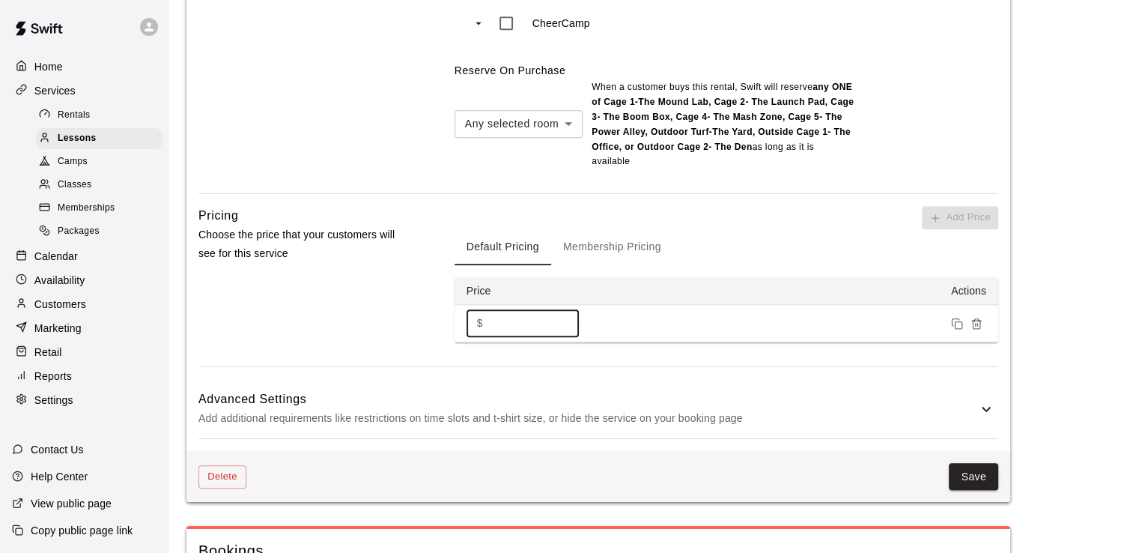
drag, startPoint x: 534, startPoint y: 315, endPoint x: 442, endPoint y: 322, distance: 92.4
click at [442, 322] on div "Pricing Choose the price that your customers will see for this service Add Pric…" at bounding box center [598, 286] width 800 height 160
type input "**"
click at [973, 467] on button "Save" at bounding box center [973, 477] width 49 height 28
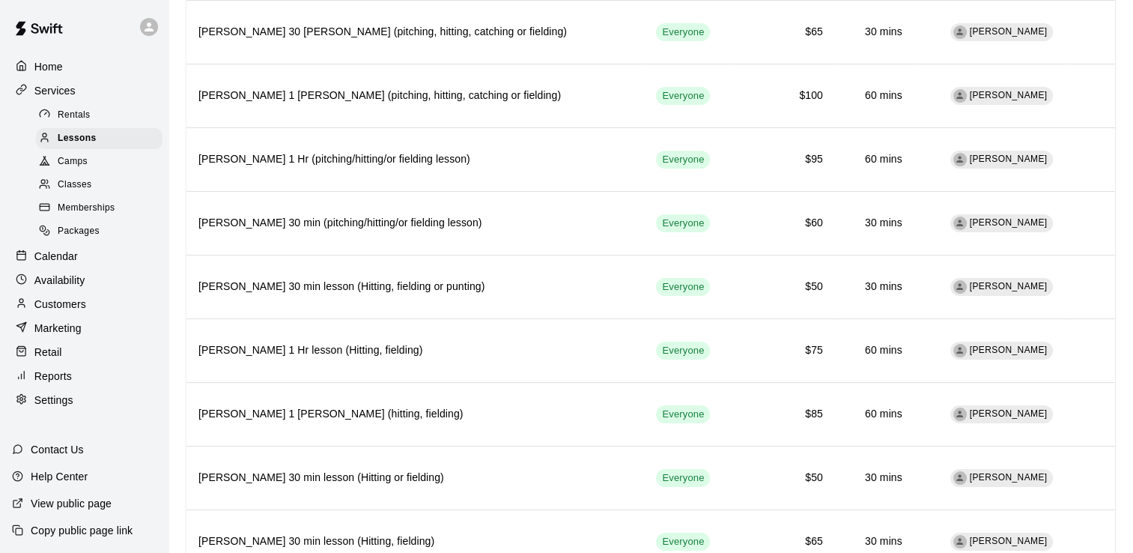
scroll to position [155, 0]
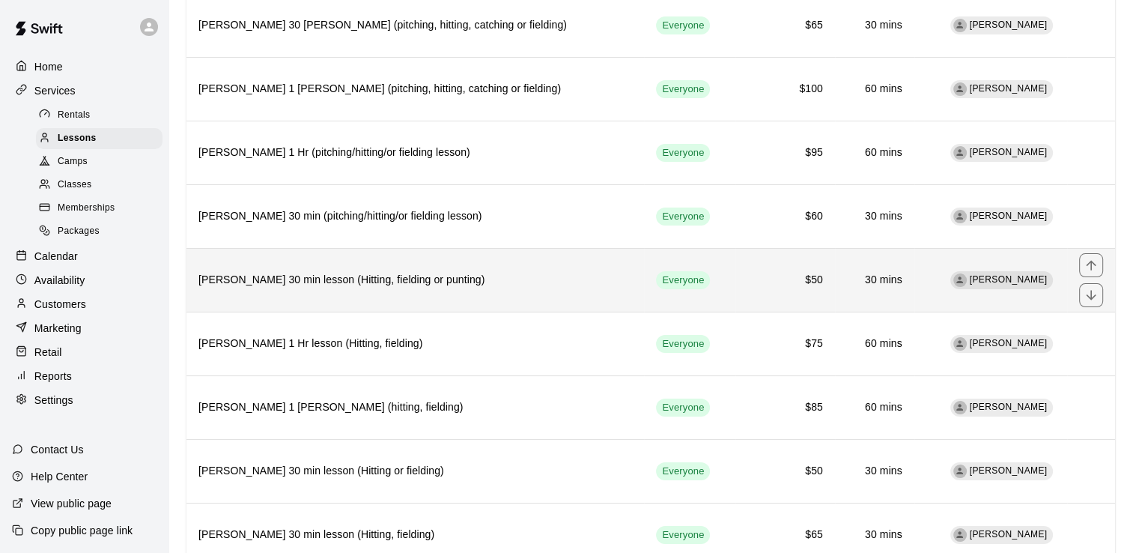
click at [300, 279] on h6 "[PERSON_NAME] 30 min lesson (Hitting, fielding or punting)" at bounding box center [415, 280] width 434 height 16
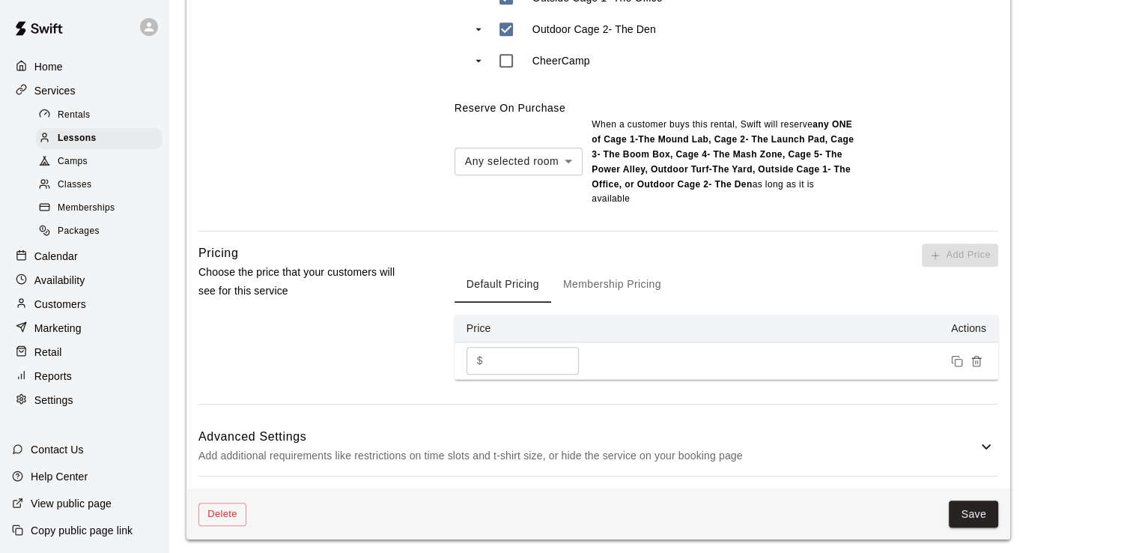
scroll to position [1120, 0]
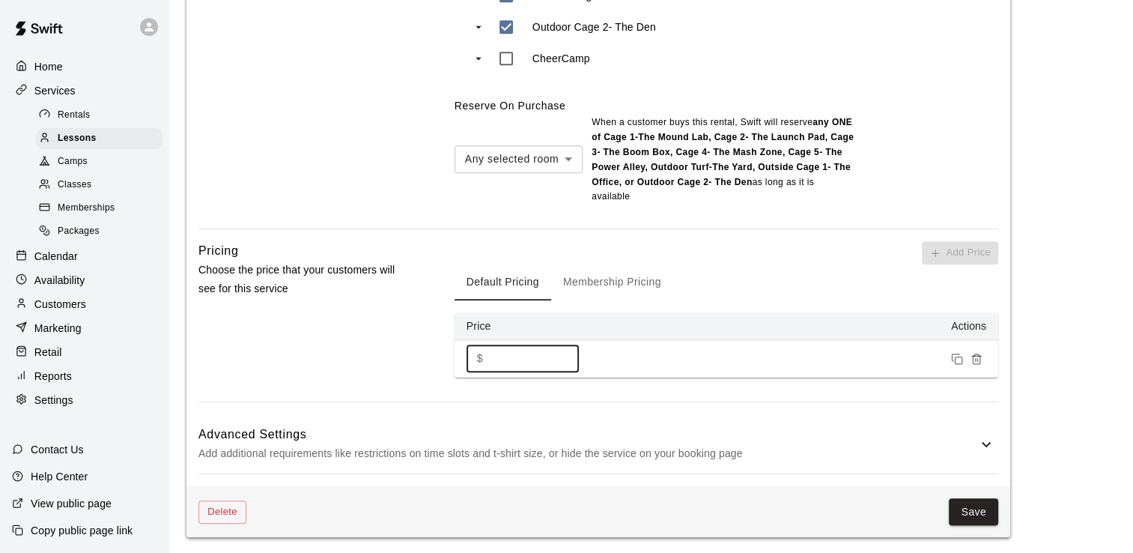
drag, startPoint x: 464, startPoint y: 362, endPoint x: 434, endPoint y: 362, distance: 30.0
click at [434, 362] on div "Pricing Choose the price that your customers will see for this service Add Pric…" at bounding box center [598, 321] width 800 height 160
type input "**"
click at [978, 514] on button "Save" at bounding box center [973, 512] width 49 height 28
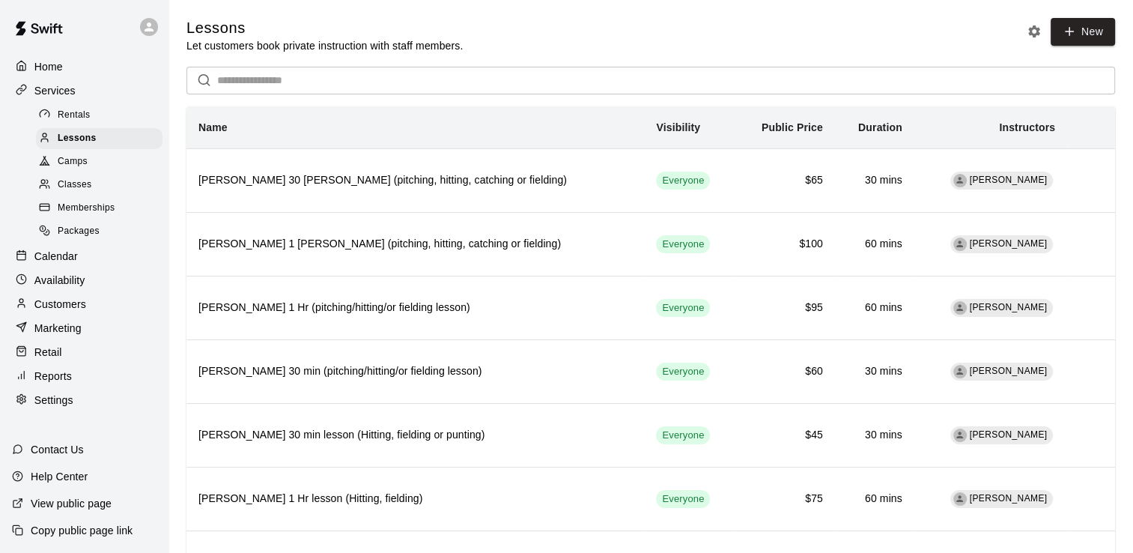
scroll to position [1401, 0]
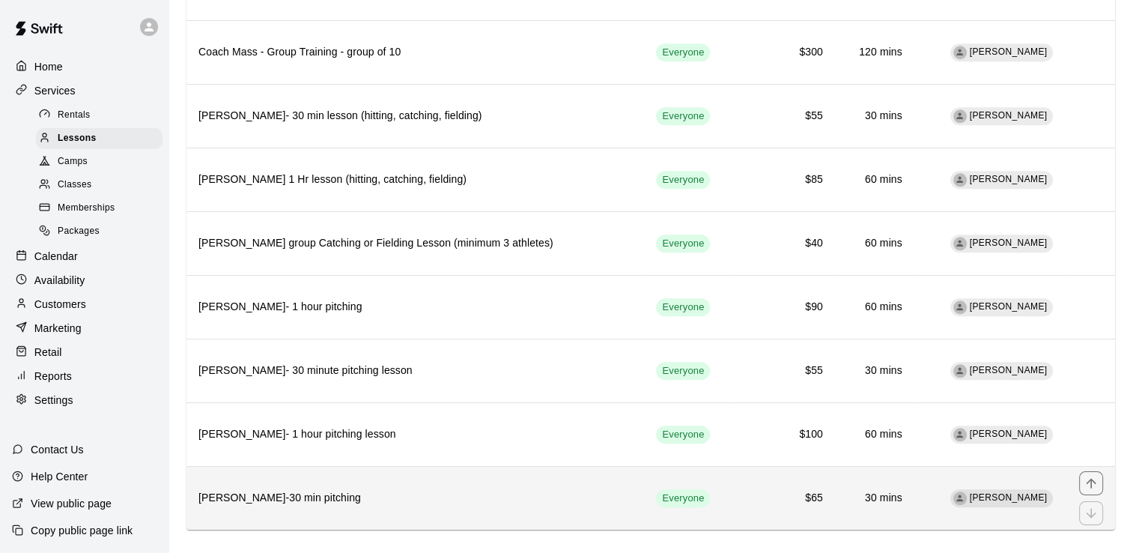
click at [294, 490] on h6 "[PERSON_NAME]-30 min pitching" at bounding box center [415, 498] width 434 height 16
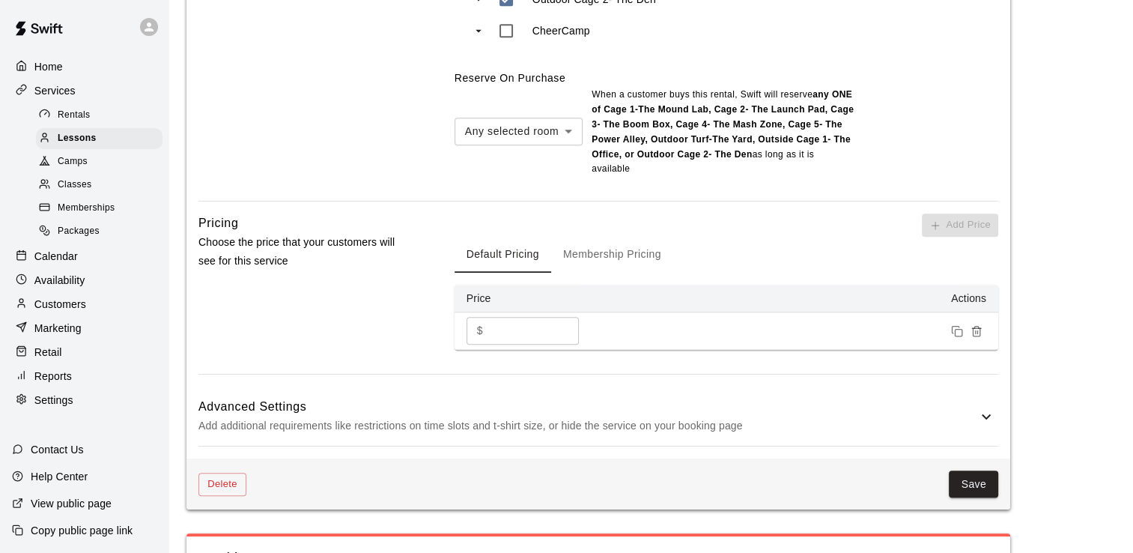
scroll to position [1111, 0]
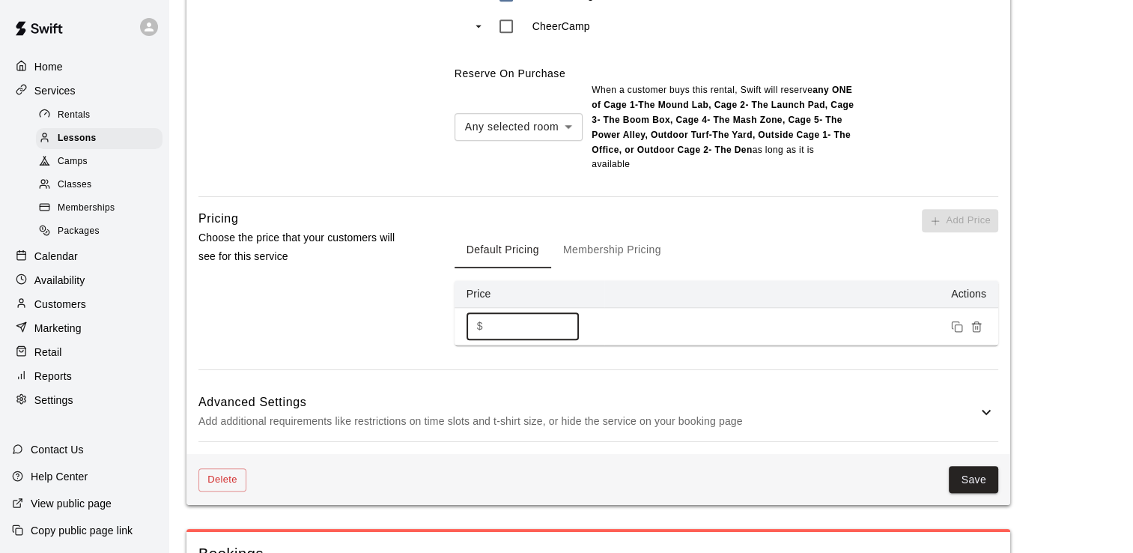
click at [512, 312] on input "**" at bounding box center [534, 326] width 90 height 28
type input "**"
click at [971, 466] on button "Save" at bounding box center [973, 480] width 49 height 28
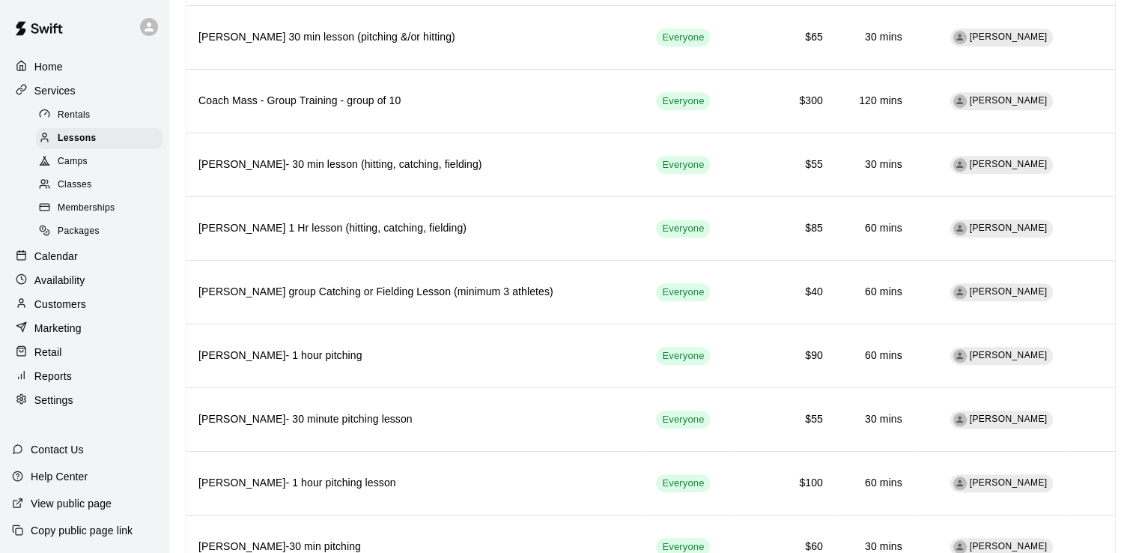
scroll to position [1401, 0]
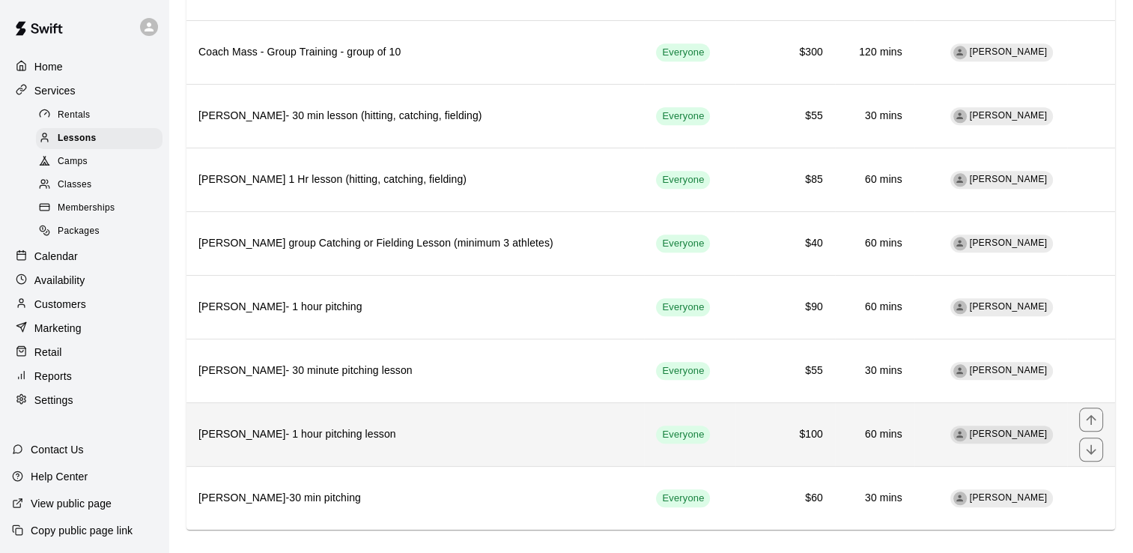
click at [335, 426] on h6 "[PERSON_NAME]- 1 hour pitching lesson" at bounding box center [415, 434] width 434 height 16
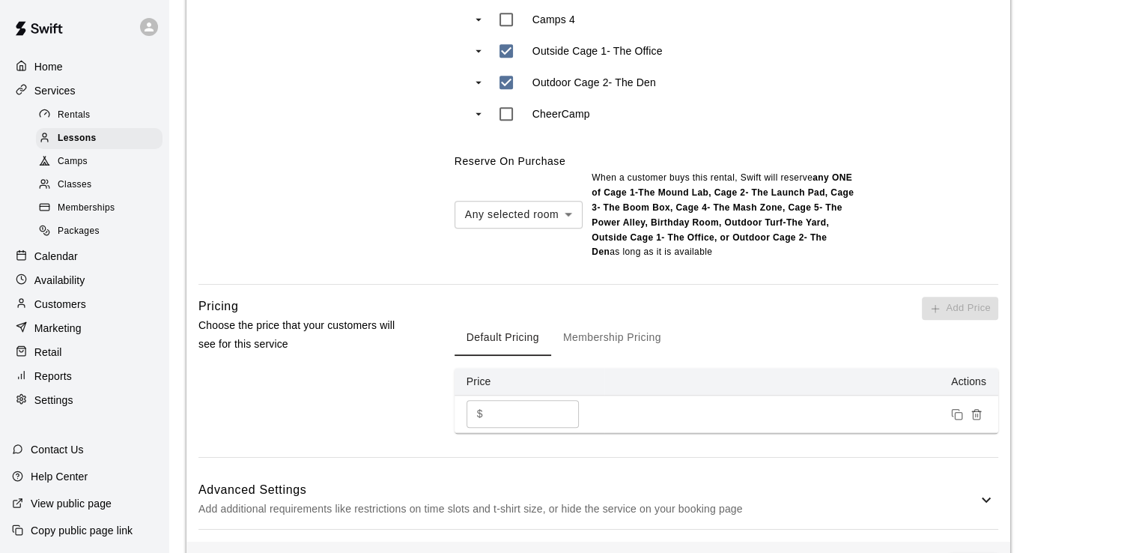
scroll to position [1045, 0]
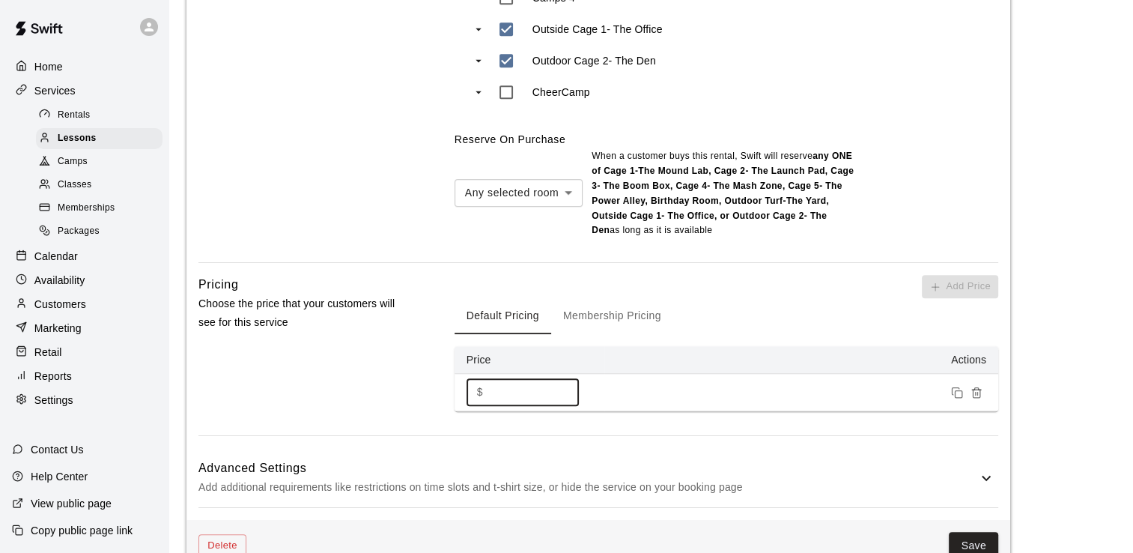
drag, startPoint x: 524, startPoint y: 391, endPoint x: 448, endPoint y: 387, distance: 76.5
click at [448, 387] on div "Pricing Choose the price that your customers will see for this service Add Pric…" at bounding box center [598, 355] width 800 height 160
type input "**"
click at [970, 547] on button "Save" at bounding box center [973, 546] width 49 height 28
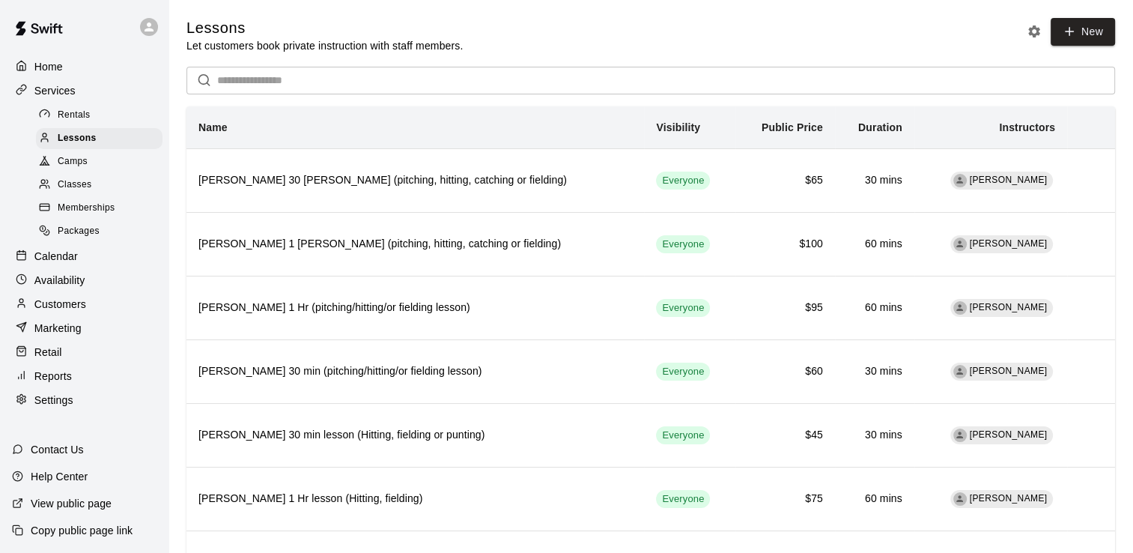
click at [78, 76] on div "Home" at bounding box center [84, 66] width 145 height 22
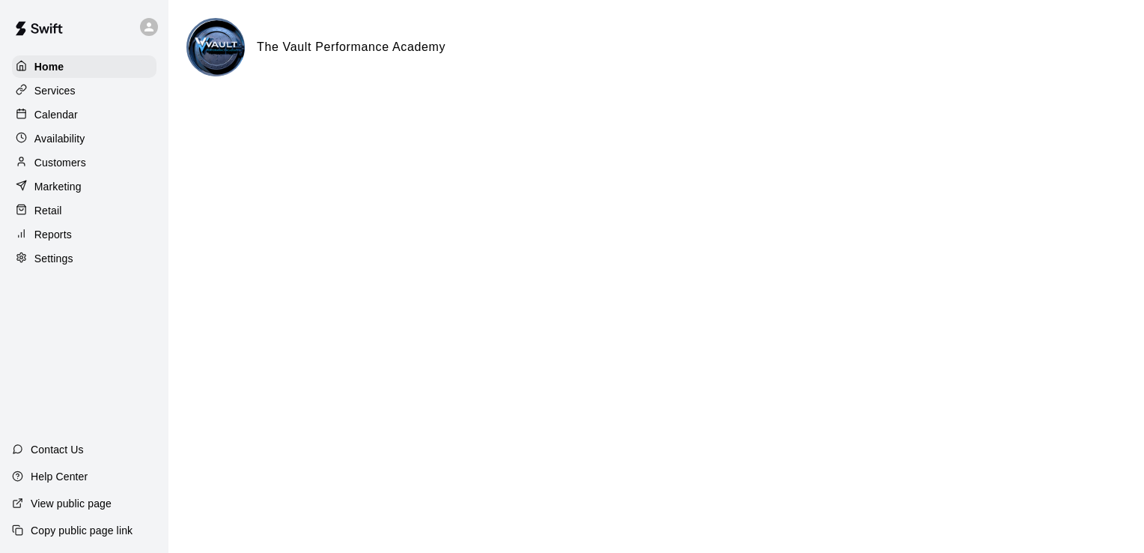
click at [57, 86] on p "Services" at bounding box center [54, 90] width 41 height 15
